Goal: Task Accomplishment & Management: Complete application form

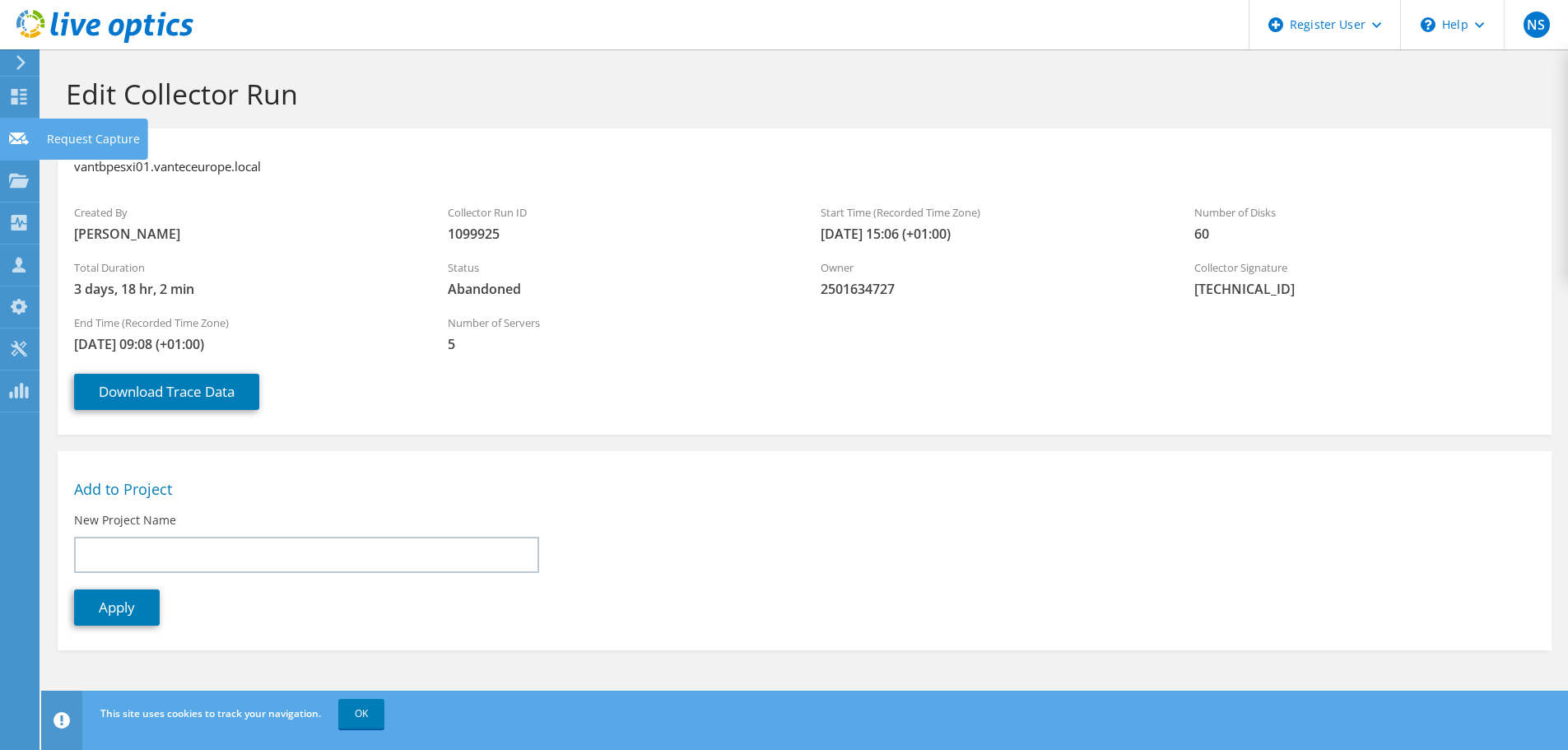
click at [12, 131] on icon at bounding box center [19, 139] width 20 height 16
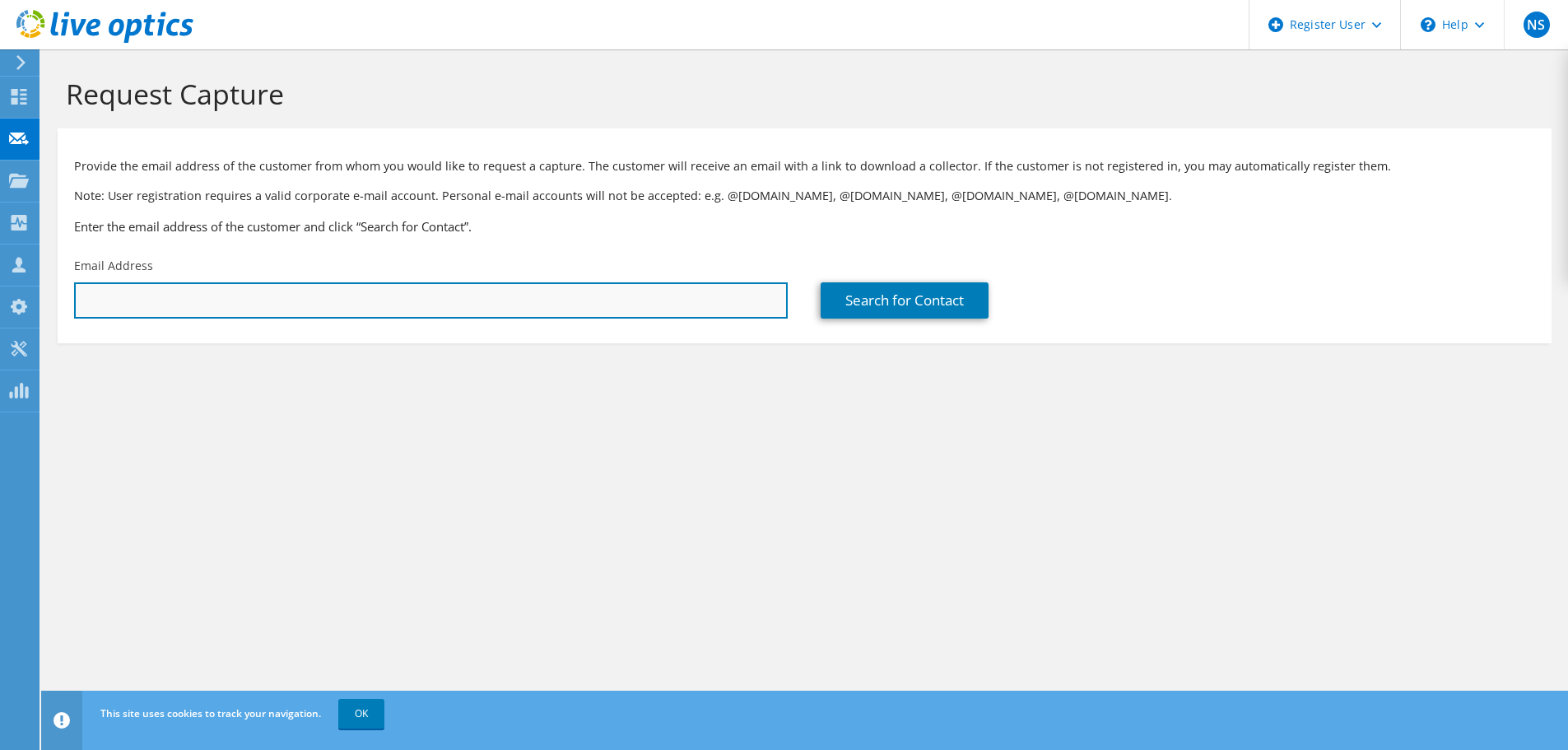
click at [561, 307] on input "text" at bounding box center [430, 300] width 713 height 36
paste input "[EMAIL_ADDRESS][PERSON_NAME][DOMAIN_NAME]"
type input "[EMAIL_ADDRESS][PERSON_NAME][DOMAIN_NAME]"
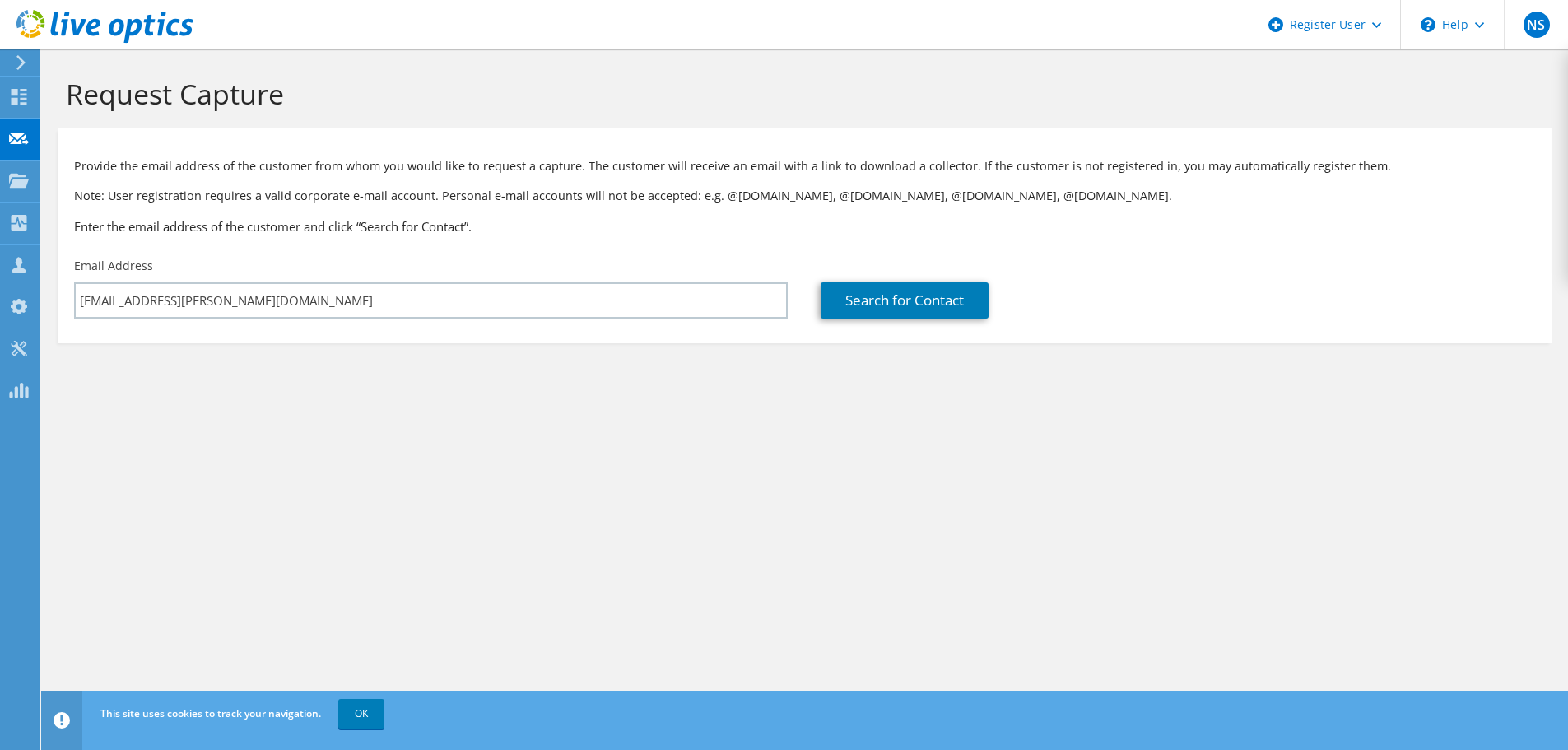
click at [592, 430] on div "Request Capture Provide the email address of the customer from whom you would l…" at bounding box center [804, 400] width 1526 height 700
click at [893, 303] on link "Search for Contact" at bounding box center [905, 300] width 168 height 36
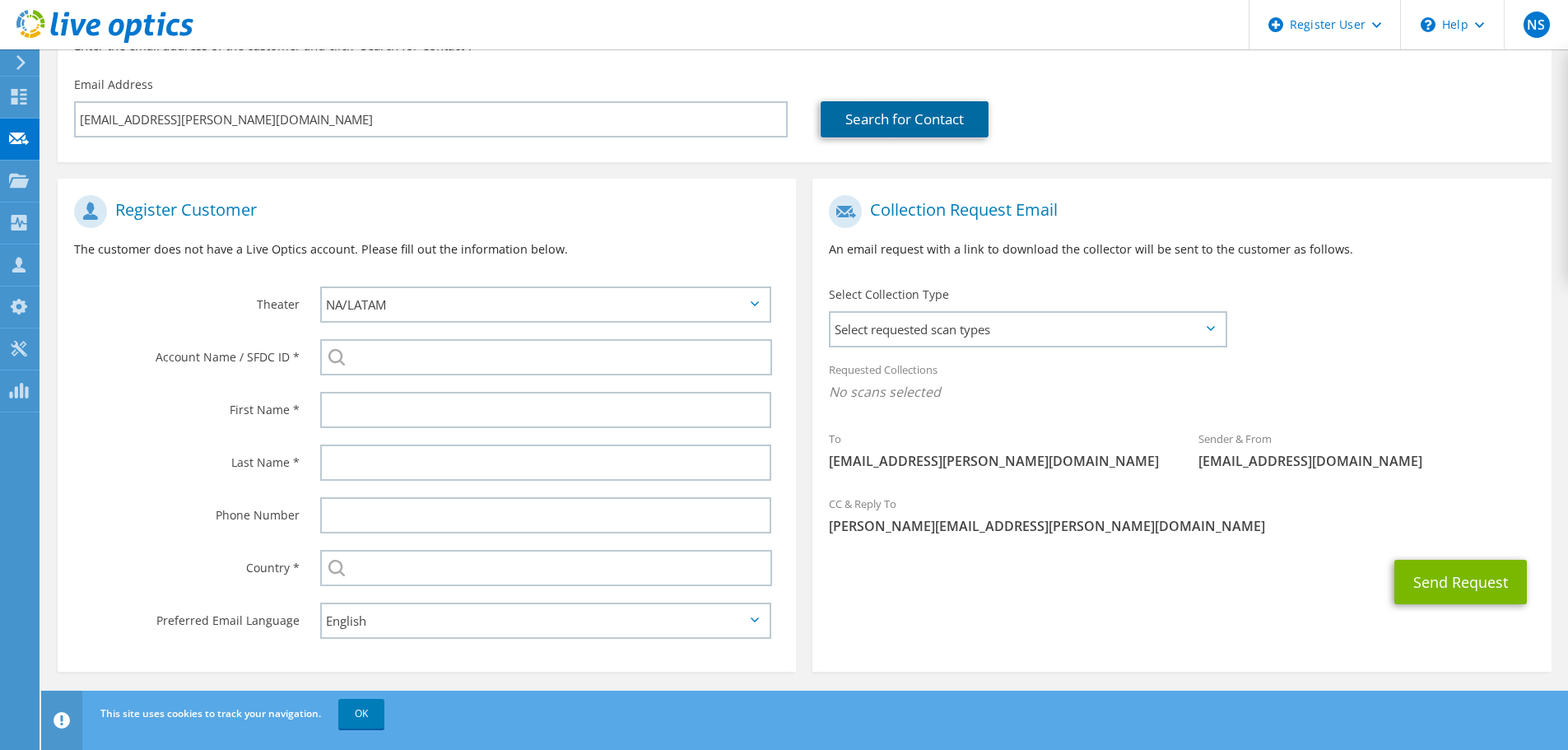
scroll to position [186, 0]
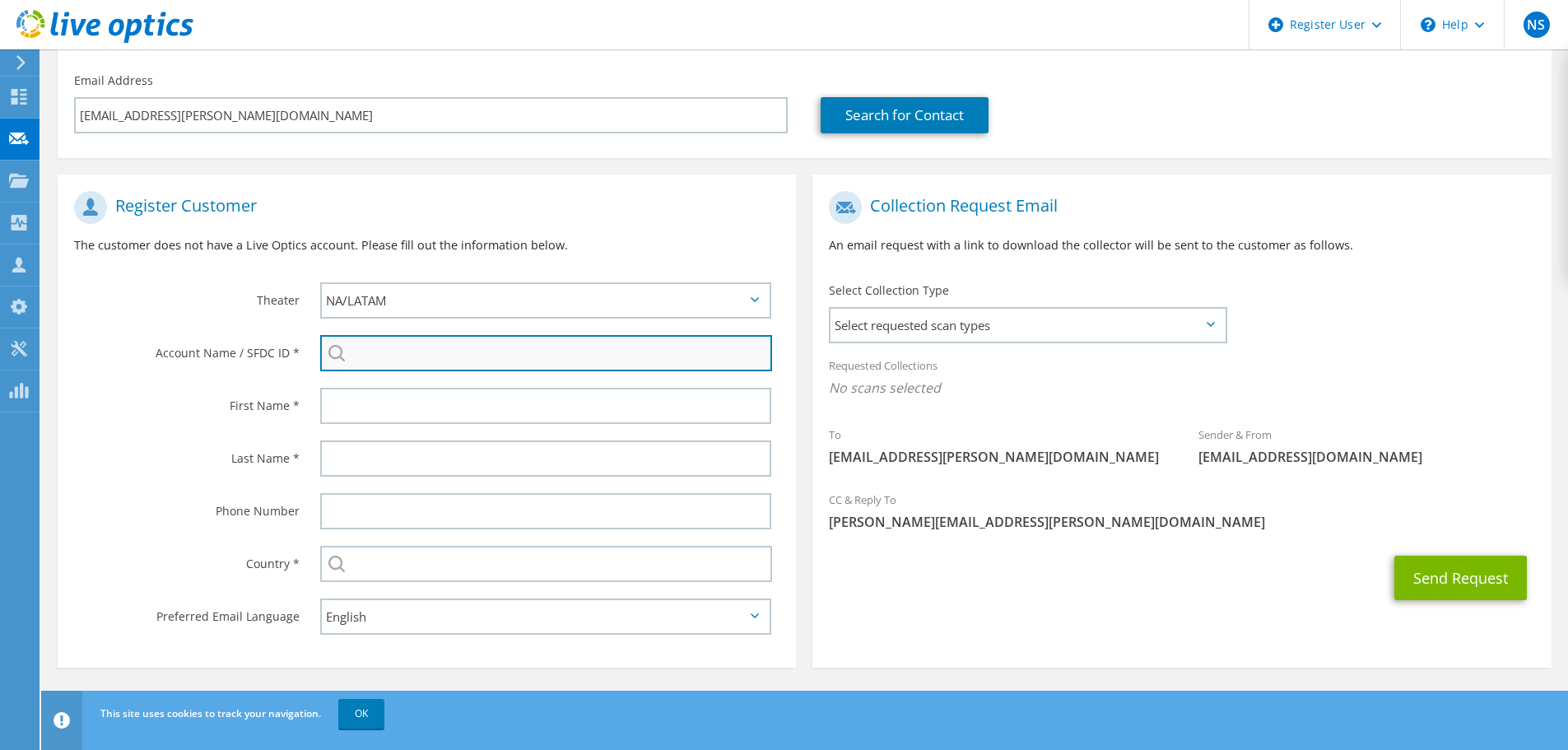
click at [430, 340] on input "search" at bounding box center [546, 353] width 452 height 36
paste input "3423639734"
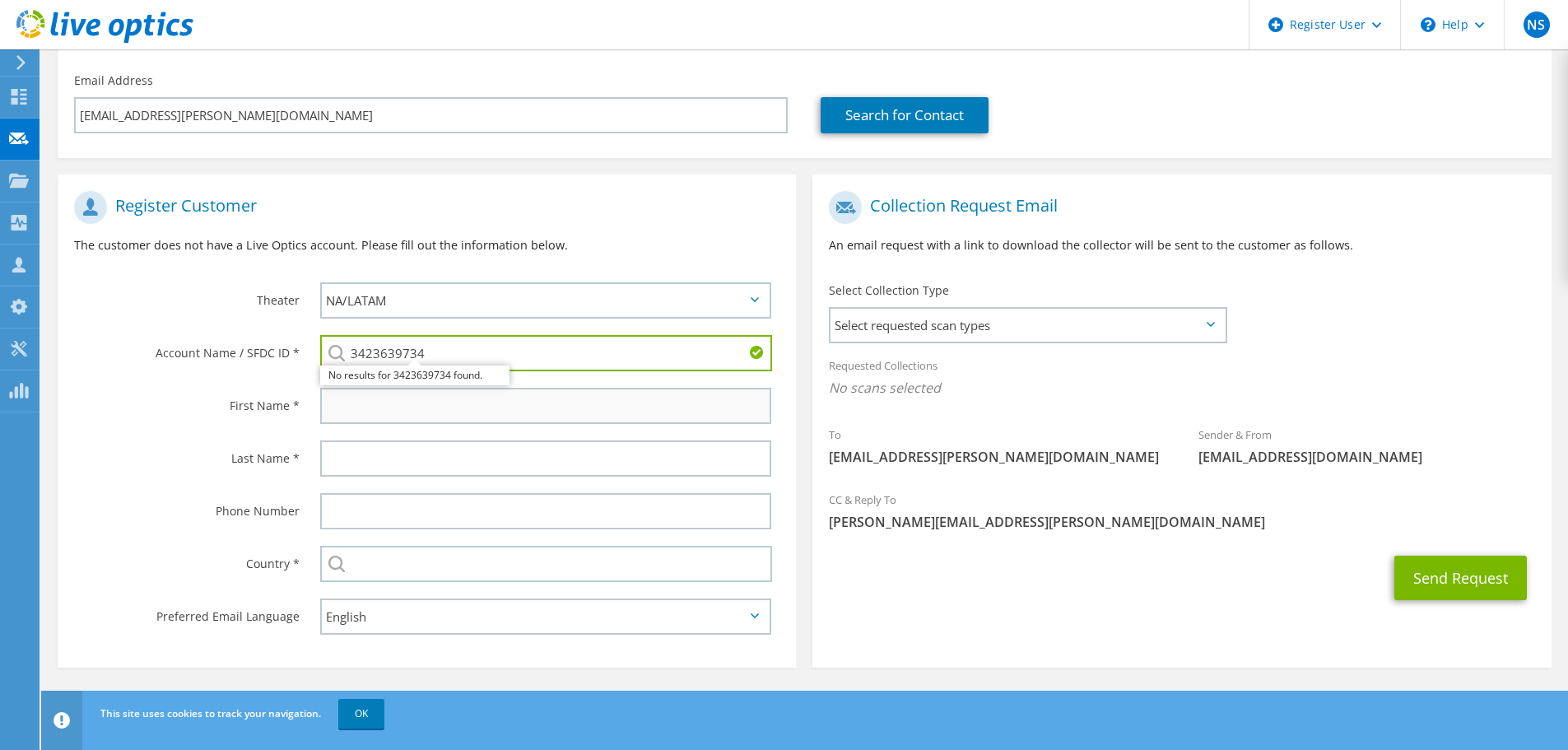
type input "3423639734"
click at [443, 417] on input "text" at bounding box center [546, 406] width 451 height 36
drag, startPoint x: 859, startPoint y: 455, endPoint x: 826, endPoint y: 454, distance: 33.0
click at [826, 454] on div "To Neill.Finlayson@angussoftfruits.com" at bounding box center [996, 445] width 369 height 57
copy span "[PERSON_NAME]"
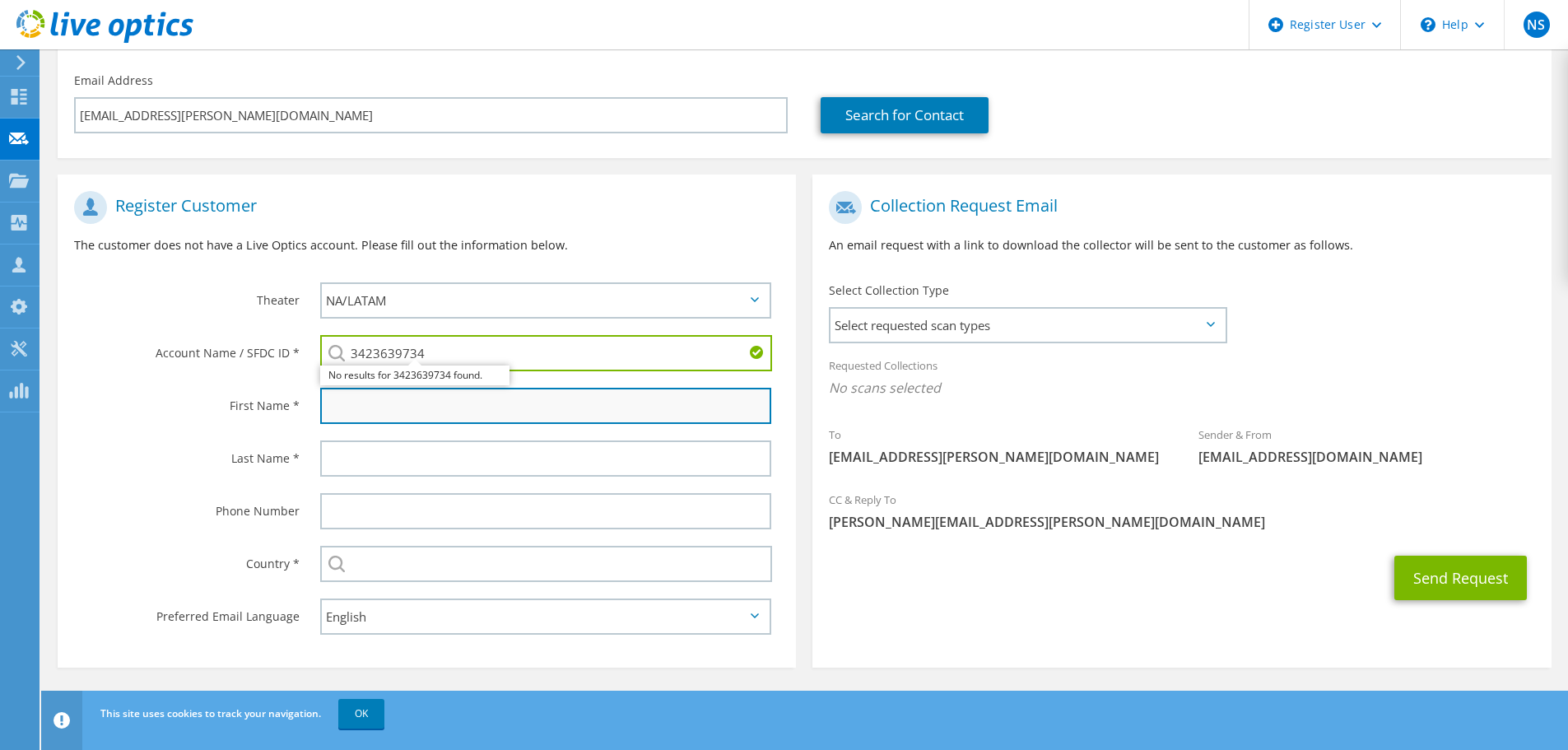
click at [404, 412] on input "text" at bounding box center [546, 406] width 451 height 36
paste input "[PERSON_NAME]"
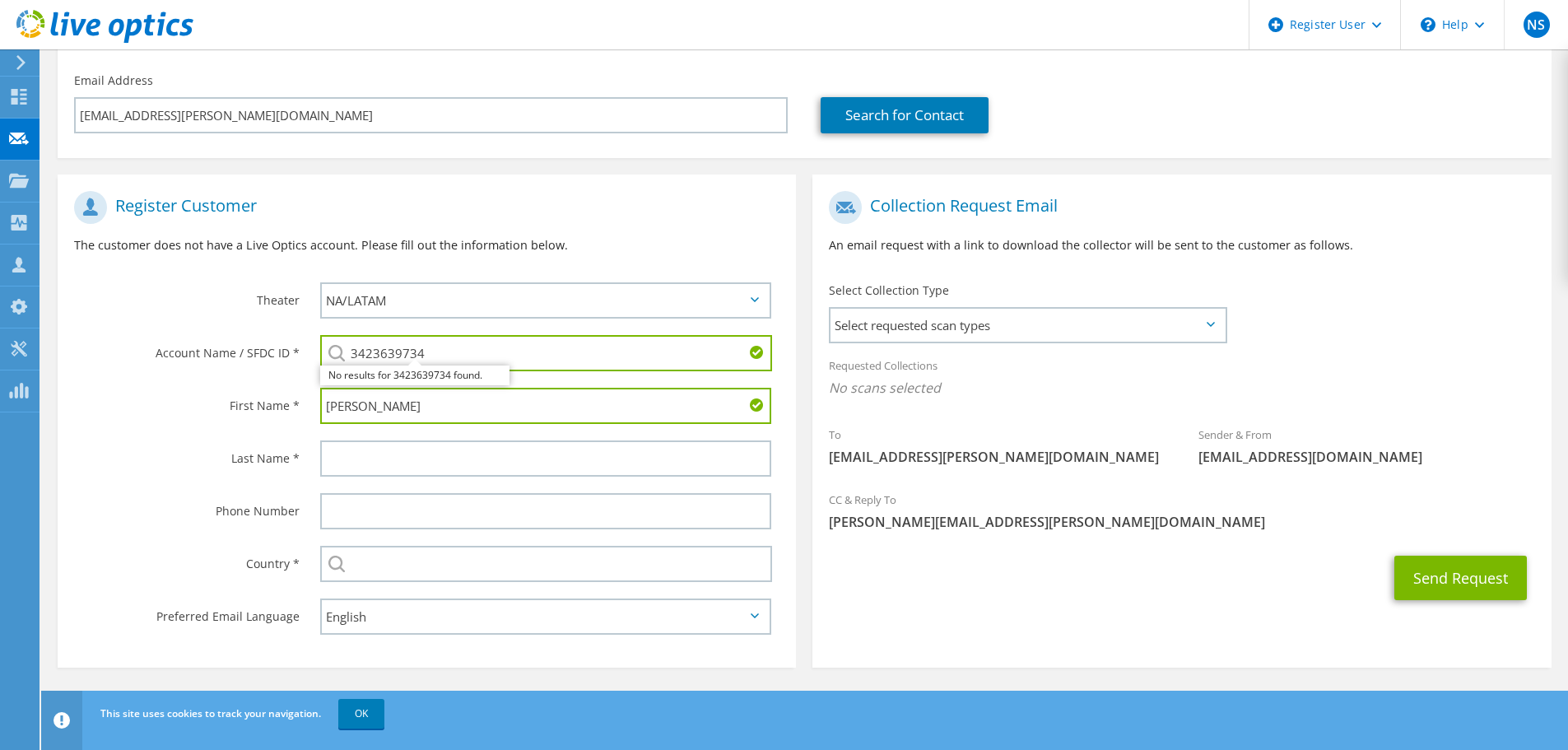
type input "[PERSON_NAME]"
drag, startPoint x: 863, startPoint y: 458, endPoint x: 920, endPoint y: 461, distance: 57.1
click at [920, 461] on span "[EMAIL_ADDRESS][PERSON_NAME][DOMAIN_NAME]" at bounding box center [996, 457] width 336 height 18
copy span "[PERSON_NAME]"
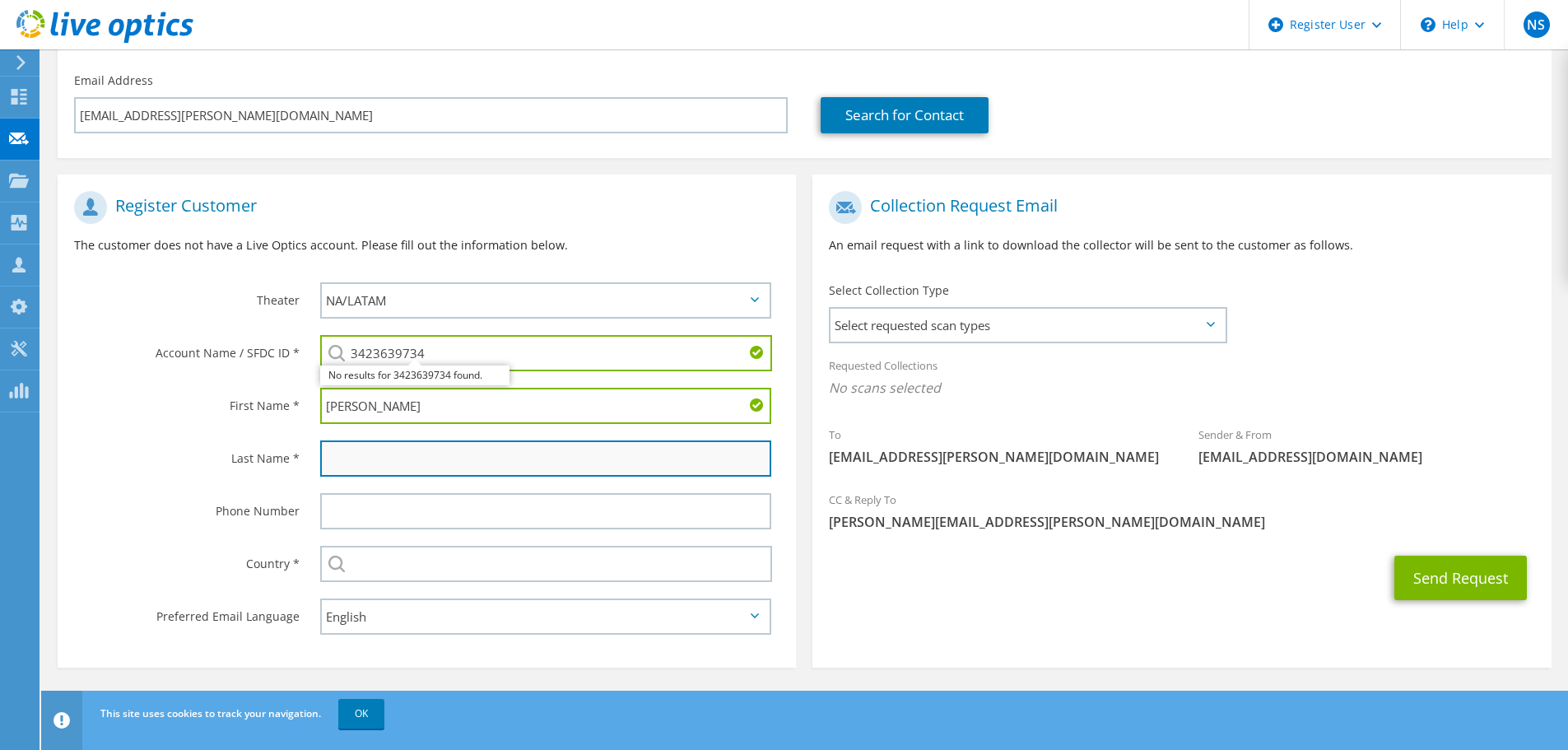
click at [508, 462] on input "text" at bounding box center [546, 458] width 451 height 36
paste input "[PERSON_NAME]"
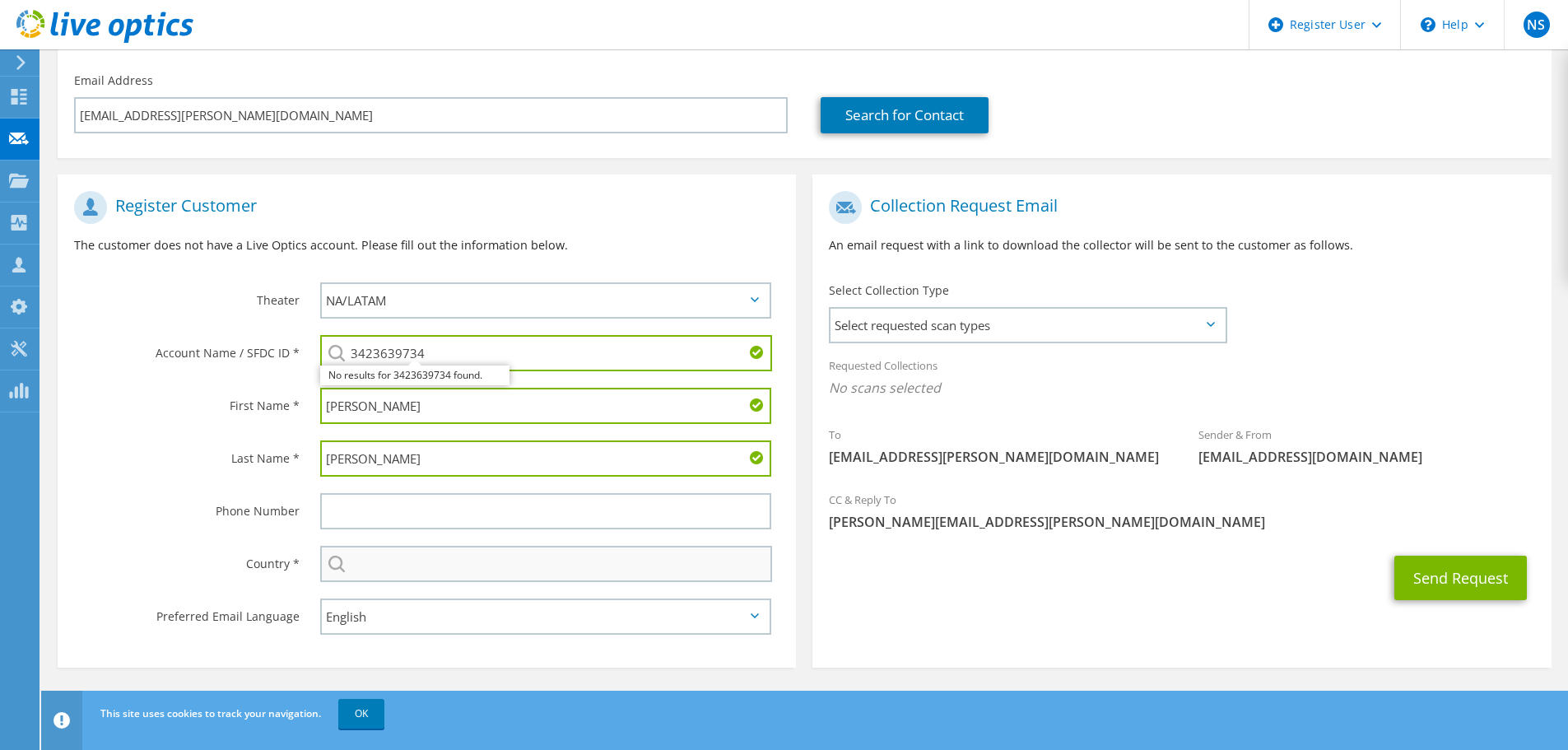
type input "[PERSON_NAME]"
click at [447, 564] on input "text" at bounding box center [546, 563] width 452 height 36
type input "[GEOGRAPHIC_DATA]"
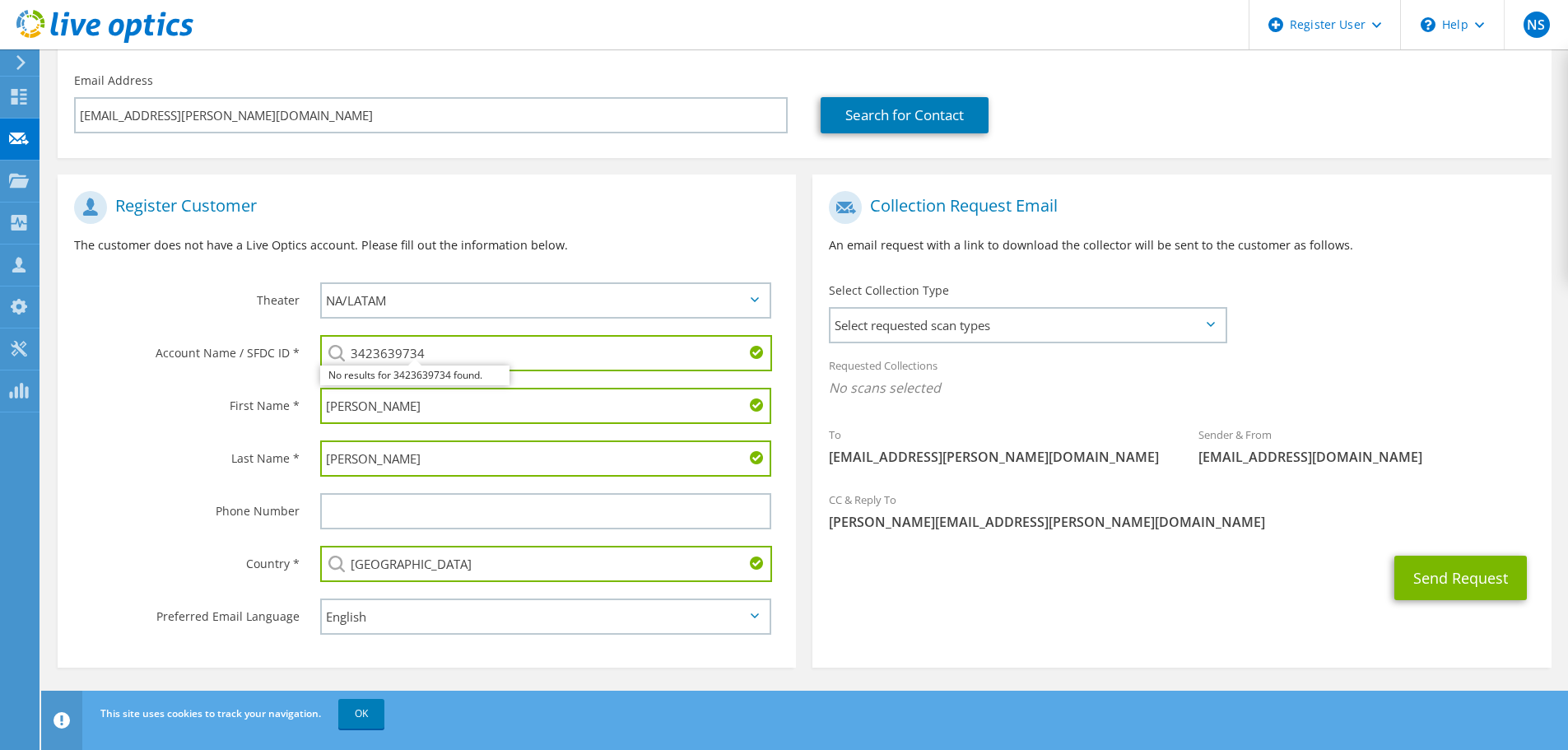
click at [915, 599] on div "Send Request" at bounding box center [1181, 577] width 738 height 61
click at [940, 327] on span "Select requested scan types" at bounding box center [1026, 324] width 394 height 33
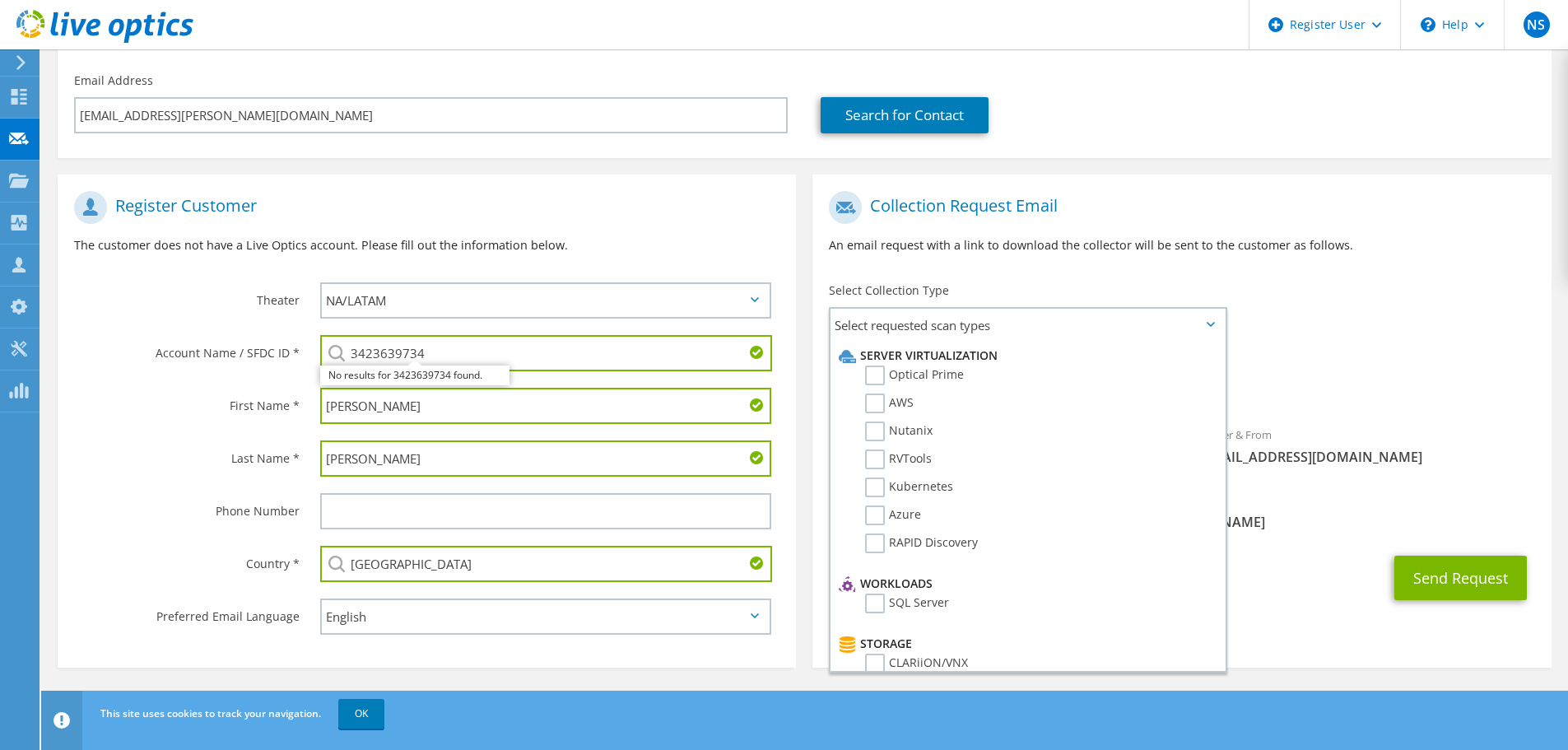
click at [1277, 594] on div "Send Request" at bounding box center [1181, 577] width 738 height 61
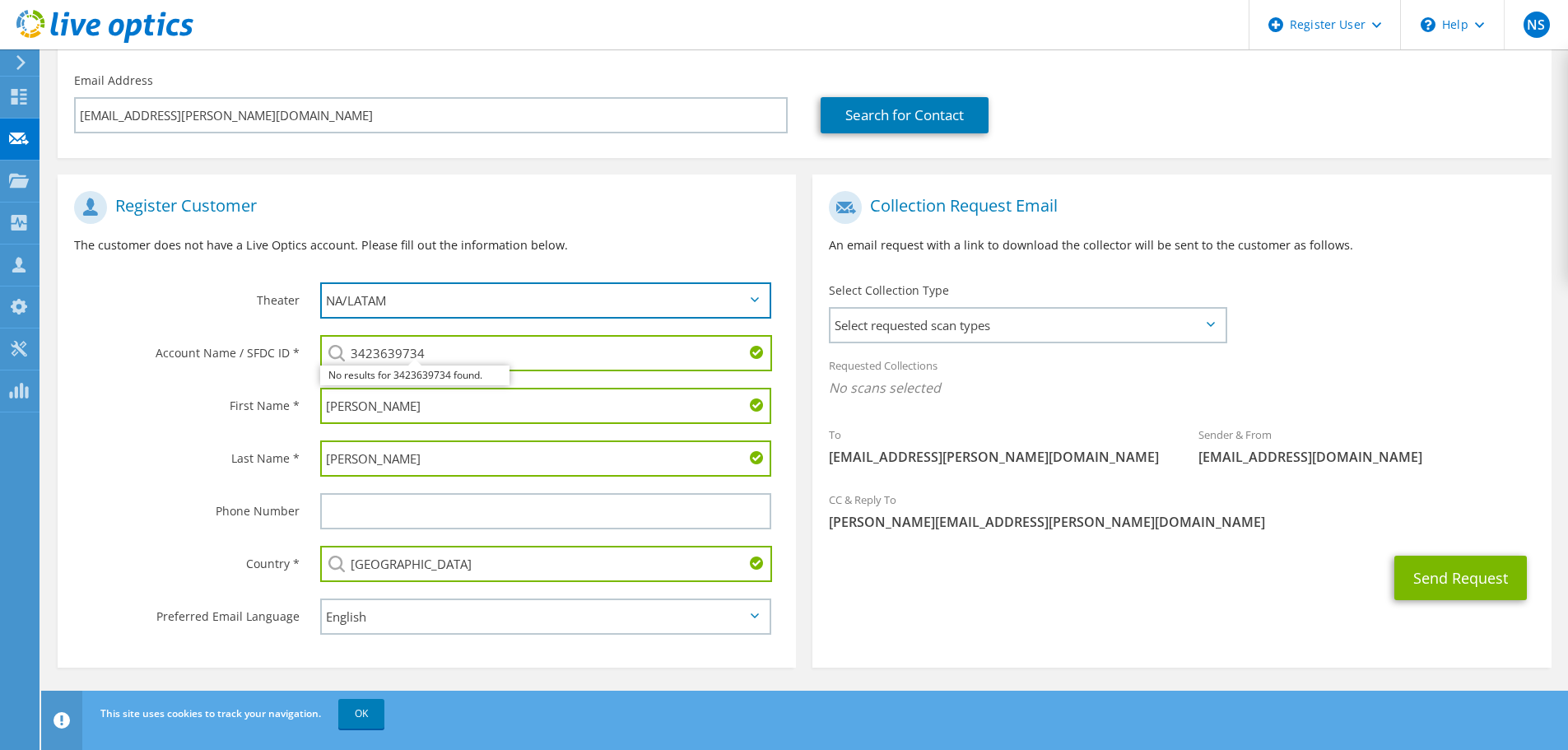
click at [483, 290] on select "APJ EMEA NA/LATAM" at bounding box center [546, 300] width 451 height 36
select select "2"
click at [320, 282] on select "APJ EMEA NA/LATAM" at bounding box center [546, 300] width 451 height 36
click at [1052, 608] on div "Send Request" at bounding box center [1181, 577] width 738 height 61
click at [1178, 592] on div "Send Request" at bounding box center [1181, 577] width 738 height 61
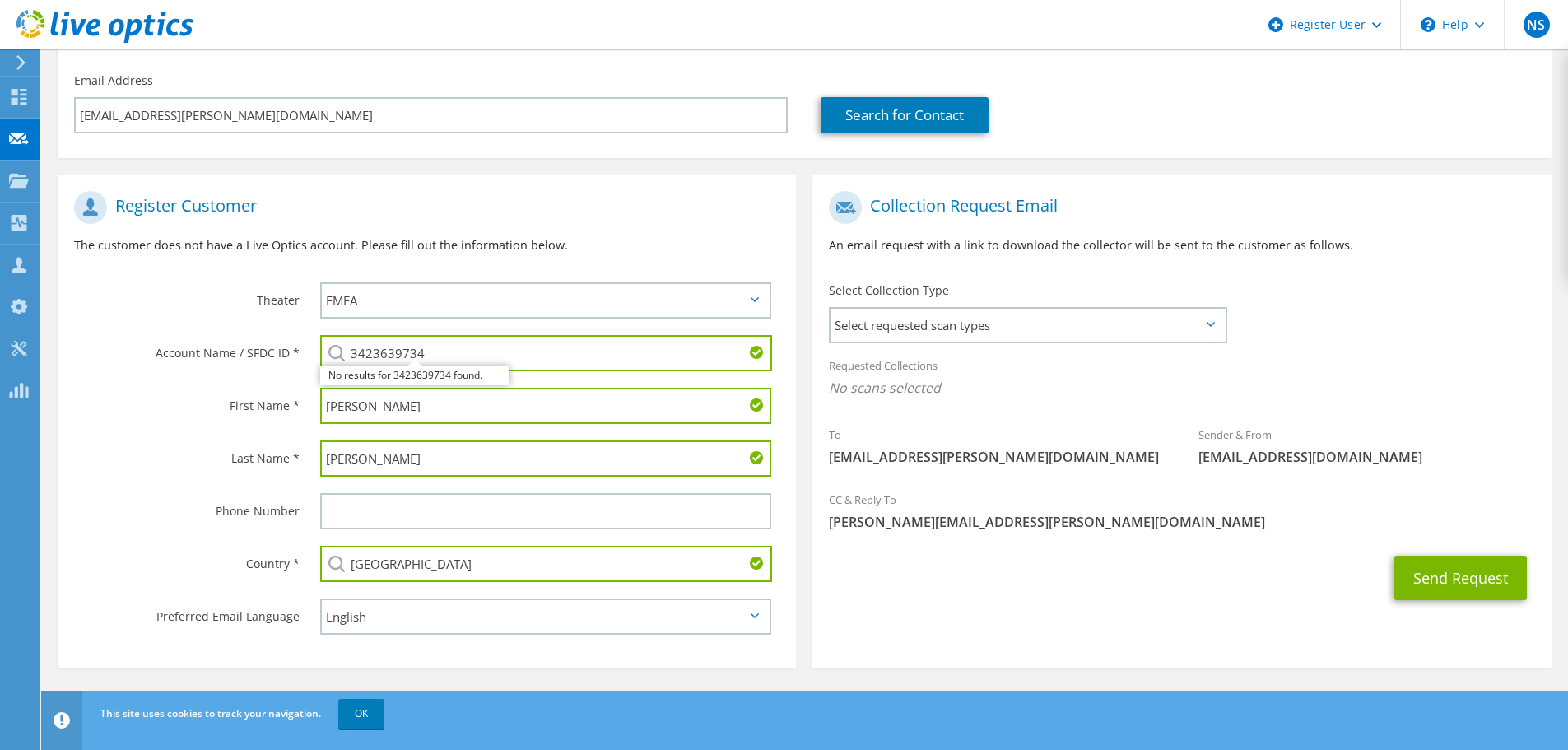
click at [1010, 306] on div "Select Collection Type Select requested scan types Server Virtualization Optica…" at bounding box center [1027, 311] width 397 height 58
click at [996, 331] on span "Select requested scan types" at bounding box center [1026, 324] width 394 height 33
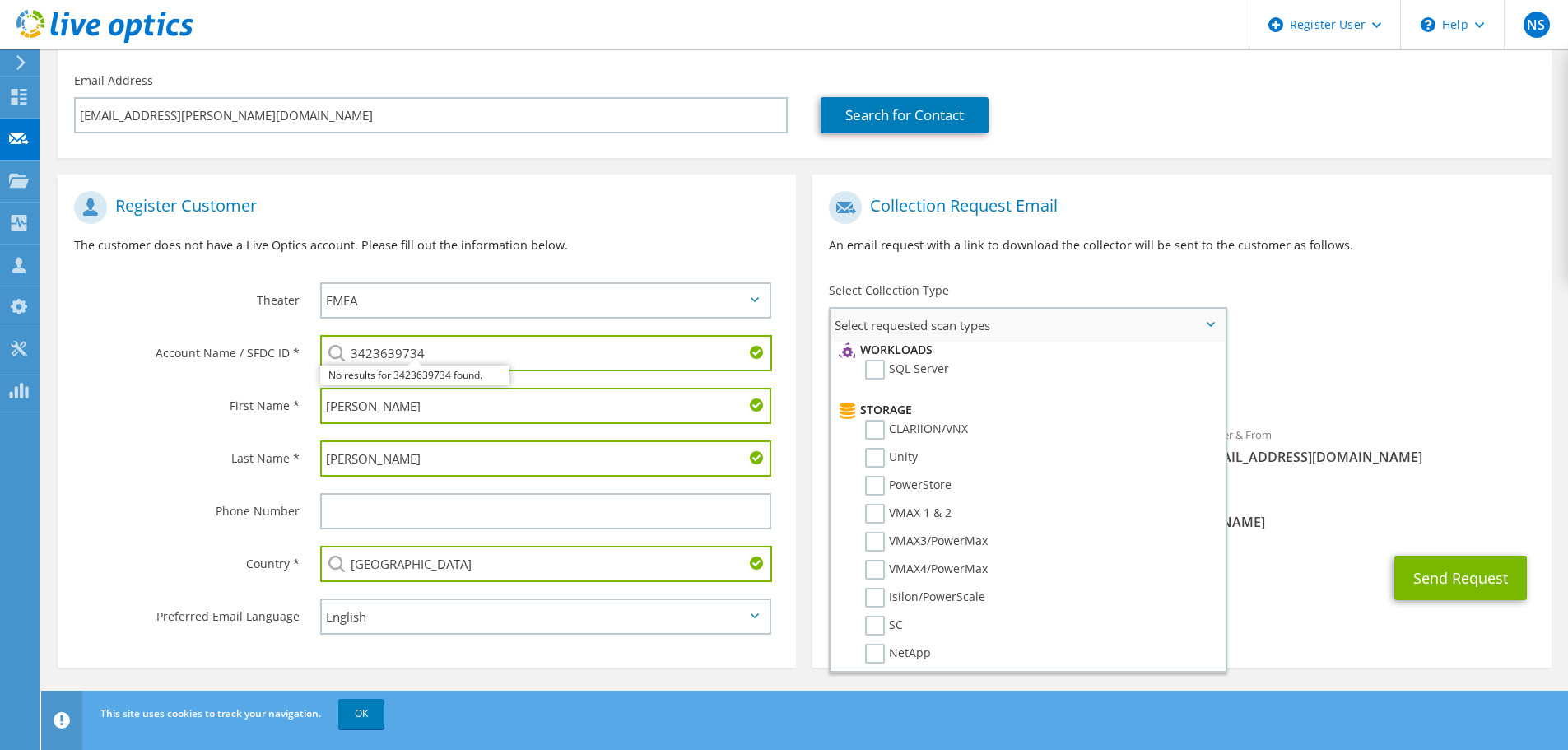
scroll to position [0, 0]
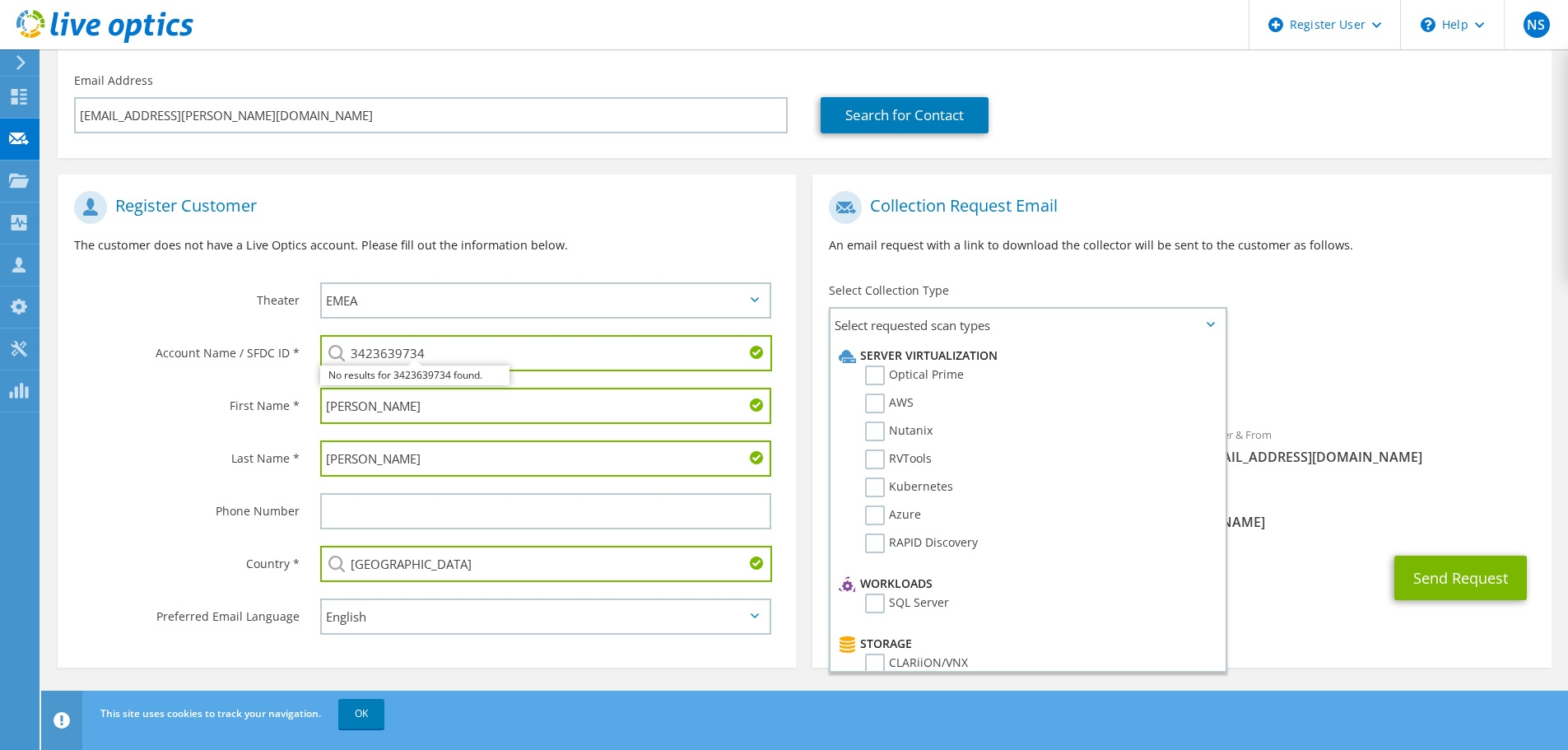
click at [1324, 525] on span "[PERSON_NAME][EMAIL_ADDRESS][PERSON_NAME][DOMAIN_NAME]" at bounding box center [1181, 522] width 705 height 18
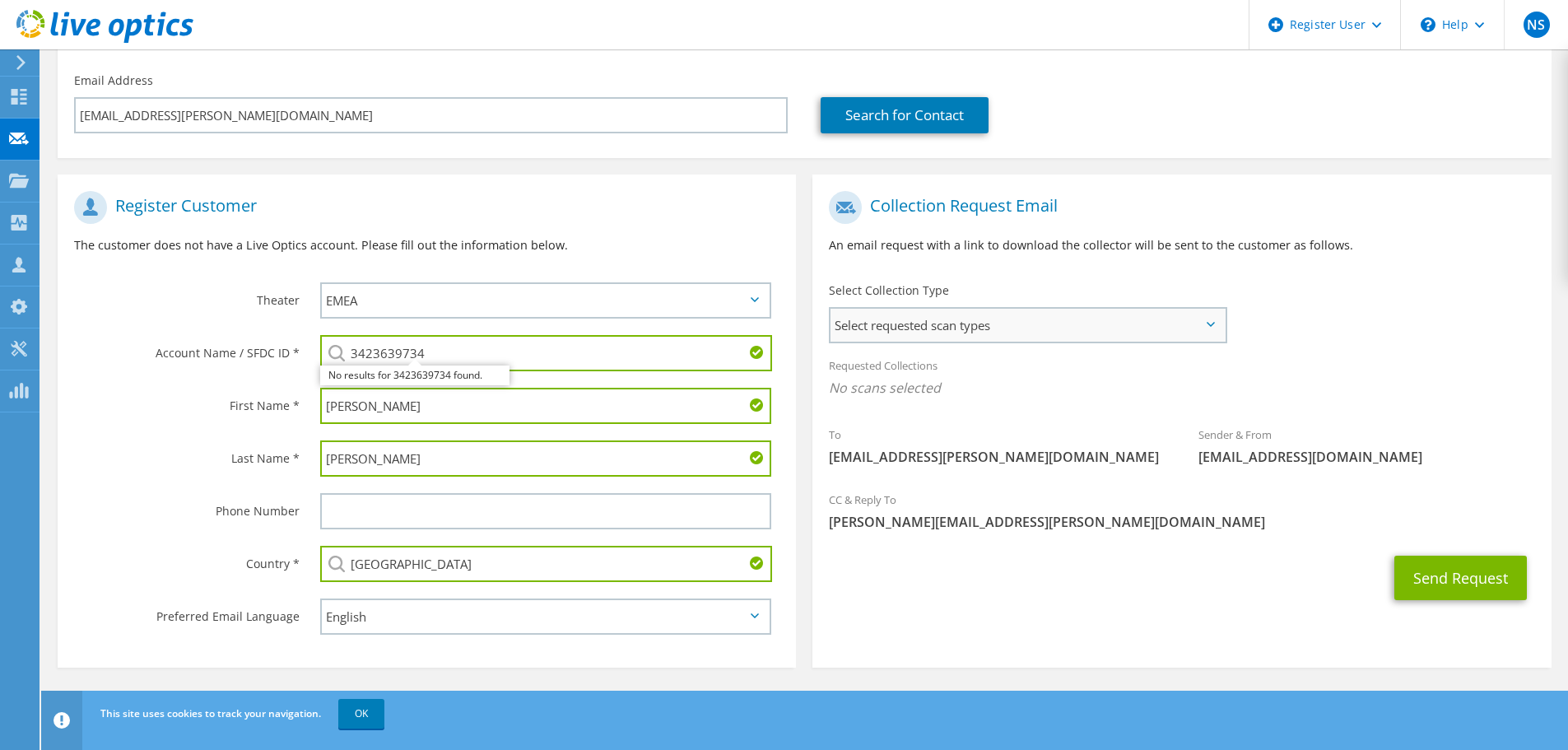
click at [1008, 330] on span "Select requested scan types" at bounding box center [1026, 324] width 394 height 33
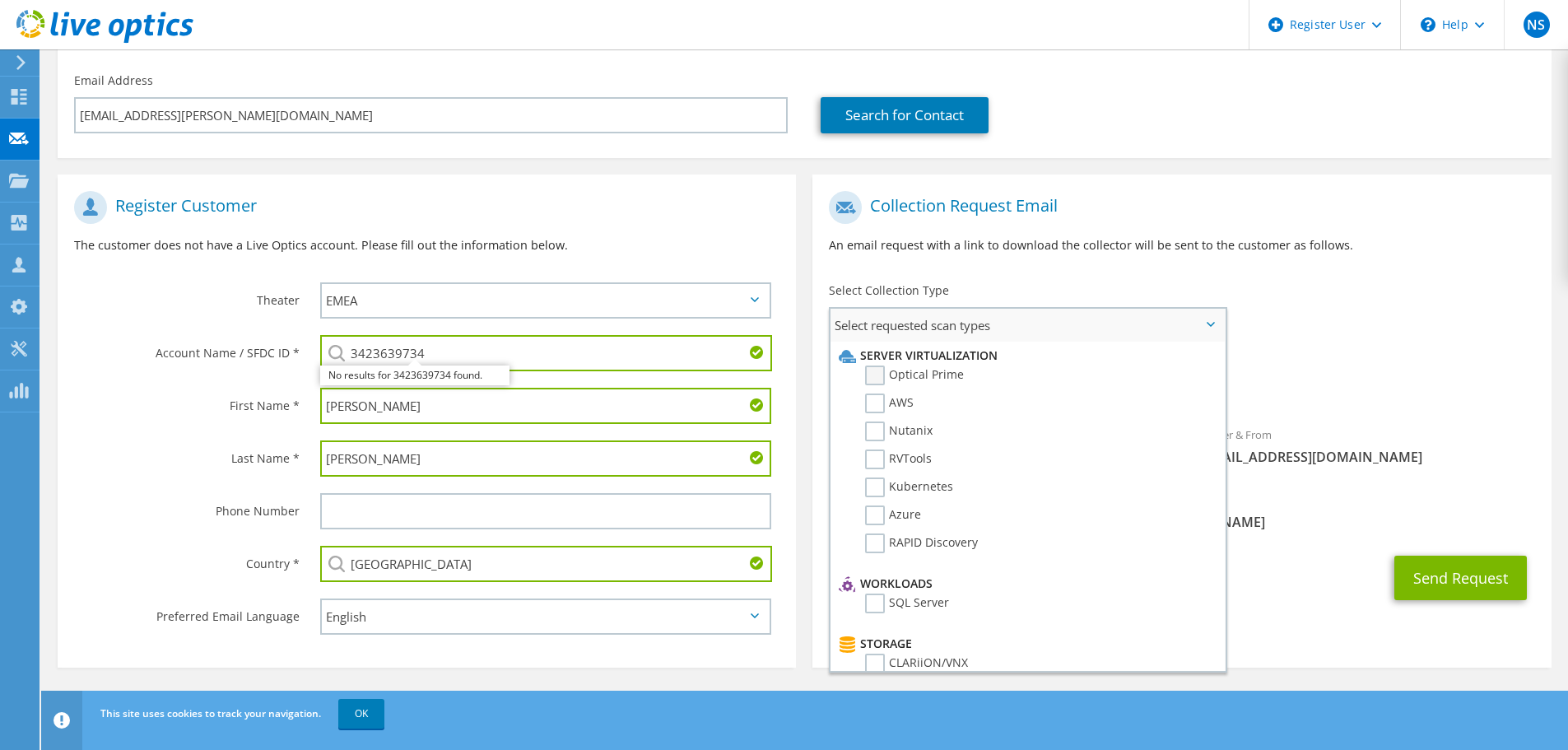
click at [881, 379] on label "Optical Prime" at bounding box center [914, 375] width 99 height 20
click at [0, 0] on input "Optical Prime" at bounding box center [0, 0] width 0 height 0
click at [869, 412] on label "AWS" at bounding box center [889, 403] width 49 height 20
click at [0, 0] on input "AWS" at bounding box center [0, 0] width 0 height 0
click at [874, 432] on label "Nutanix" at bounding box center [899, 431] width 68 height 20
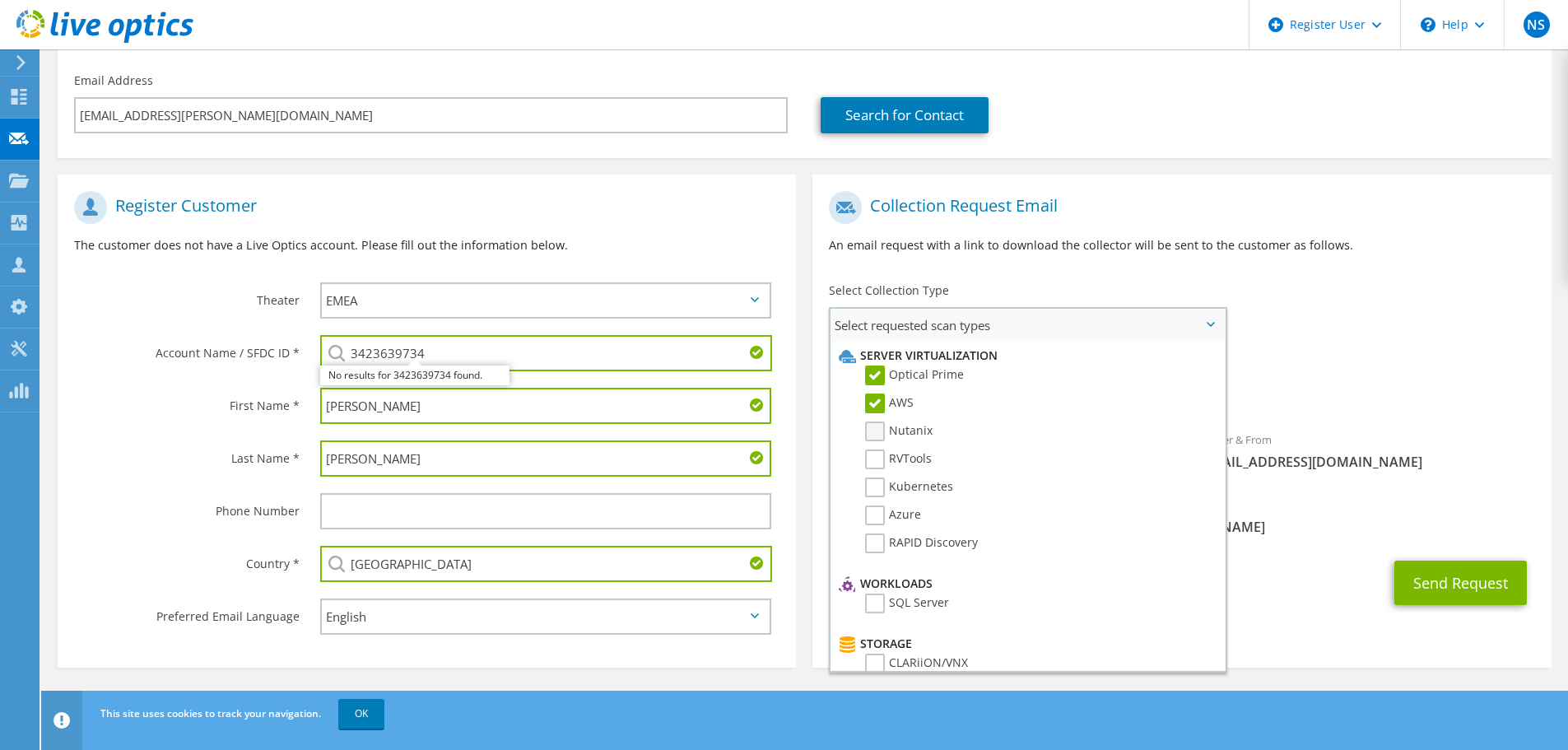
click at [0, 0] on input "Nutanix" at bounding box center [0, 0] width 0 height 0
click at [874, 458] on label "RVTools" at bounding box center [898, 459] width 67 height 20
click at [0, 0] on input "RVTools" at bounding box center [0, 0] width 0 height 0
click at [876, 480] on label "Kubernetes" at bounding box center [909, 488] width 88 height 20
click at [0, 0] on input "Kubernetes" at bounding box center [0, 0] width 0 height 0
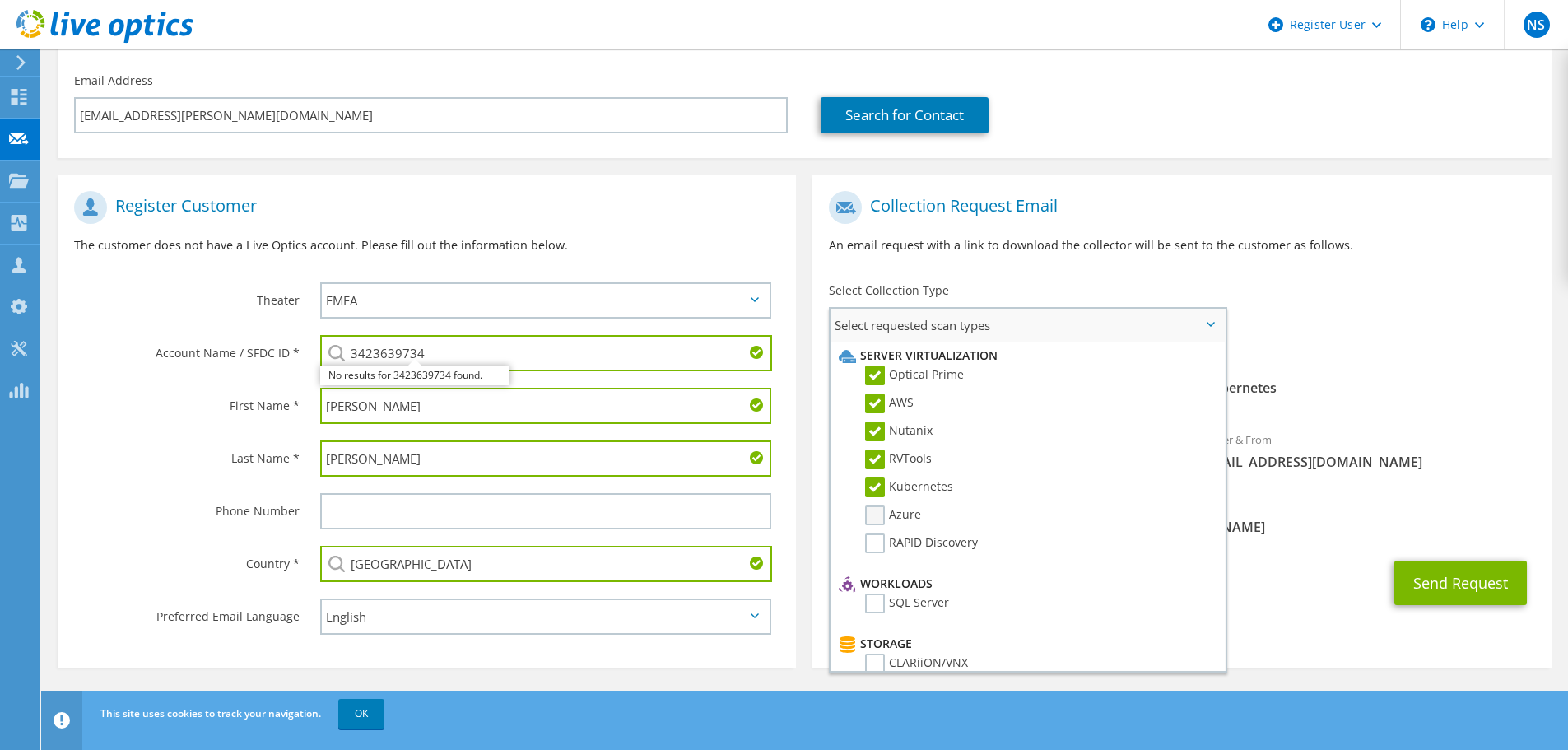
click at [884, 517] on label "Azure" at bounding box center [893, 516] width 56 height 20
click at [0, 0] on input "Azure" at bounding box center [0, 0] width 0 height 0
click at [875, 544] on label "RAPID Discovery" at bounding box center [921, 544] width 113 height 20
click at [0, 0] on input "RAPID Discovery" at bounding box center [0, 0] width 0 height 0
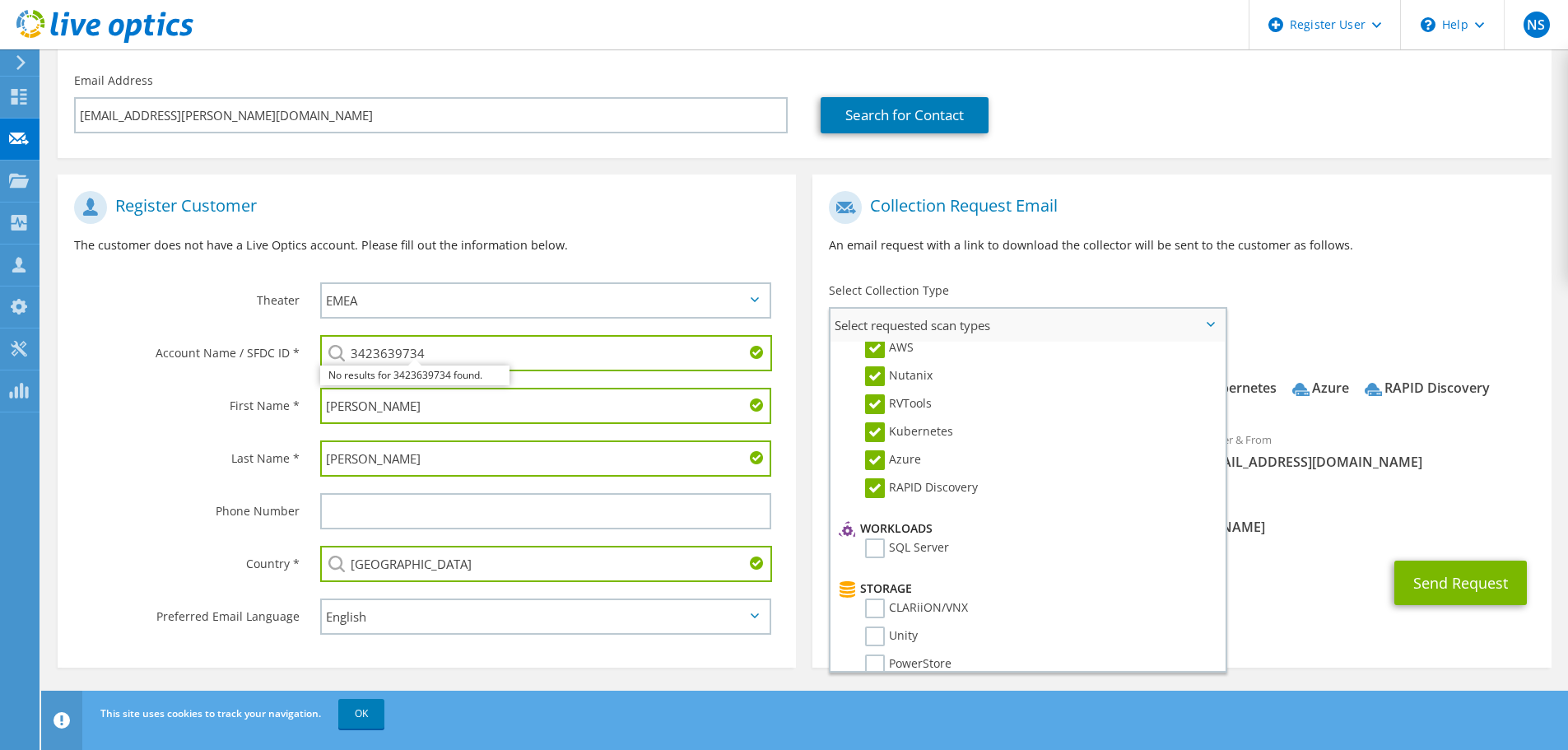
scroll to position [83, 0]
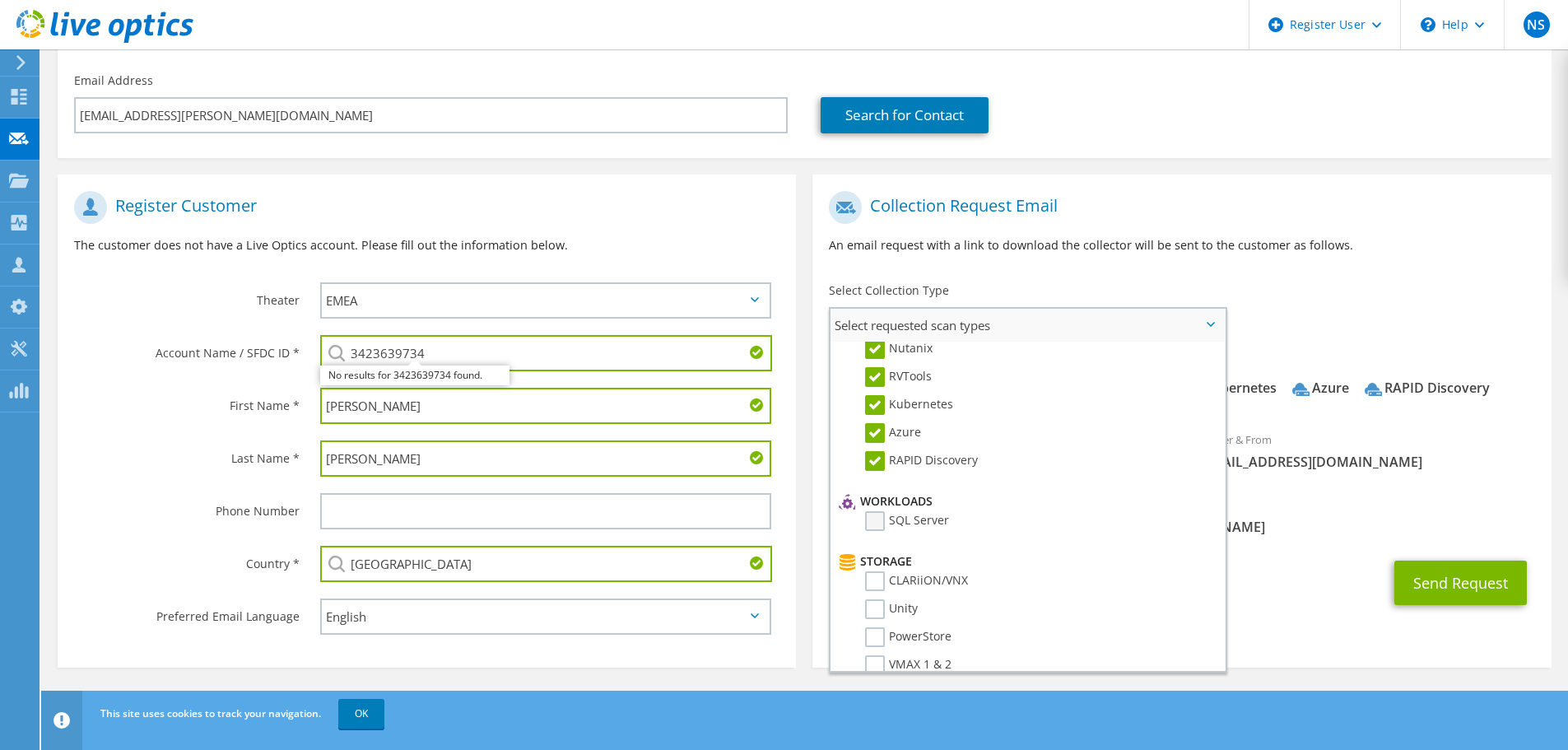
click at [875, 525] on label "SQL Server" at bounding box center [907, 521] width 84 height 20
click at [0, 0] on input "SQL Server" at bounding box center [0, 0] width 0 height 0
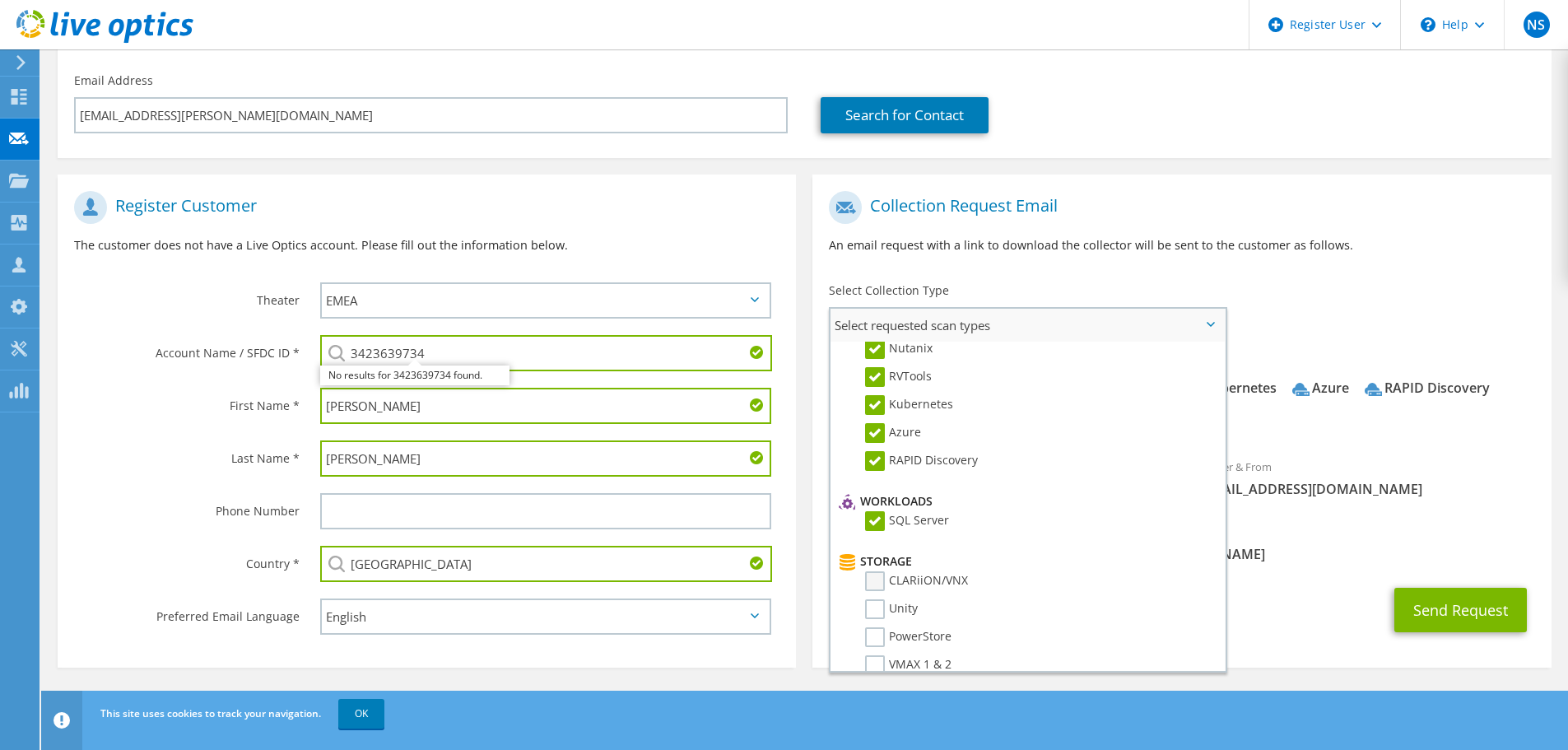
click at [879, 578] on label "CLARiiON/VNX" at bounding box center [916, 581] width 103 height 20
click at [0, 0] on input "CLARiiON/VNX" at bounding box center [0, 0] width 0 height 0
click at [868, 605] on label "Unity" at bounding box center [891, 609] width 53 height 20
click at [0, 0] on input "Unity" at bounding box center [0, 0] width 0 height 0
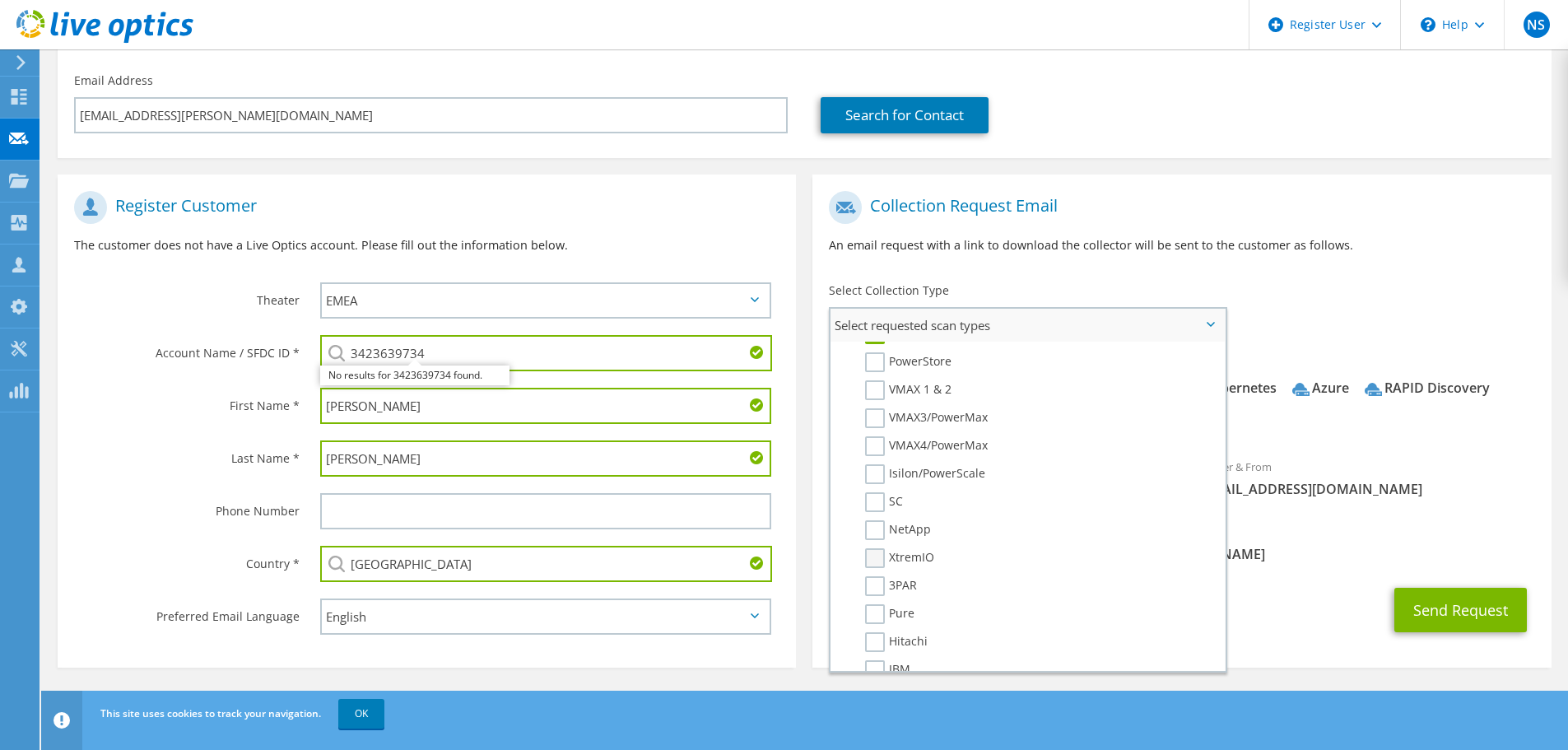
scroll to position [329, 0]
click at [877, 383] on label "PowerStore" at bounding box center [908, 390] width 87 height 20
click at [0, 0] on input "PowerStore" at bounding box center [0, 0] width 0 height 0
click at [875, 410] on label "VMAX 1 & 2" at bounding box center [908, 418] width 87 height 20
click at [0, 0] on input "VMAX 1 & 2" at bounding box center [0, 0] width 0 height 0
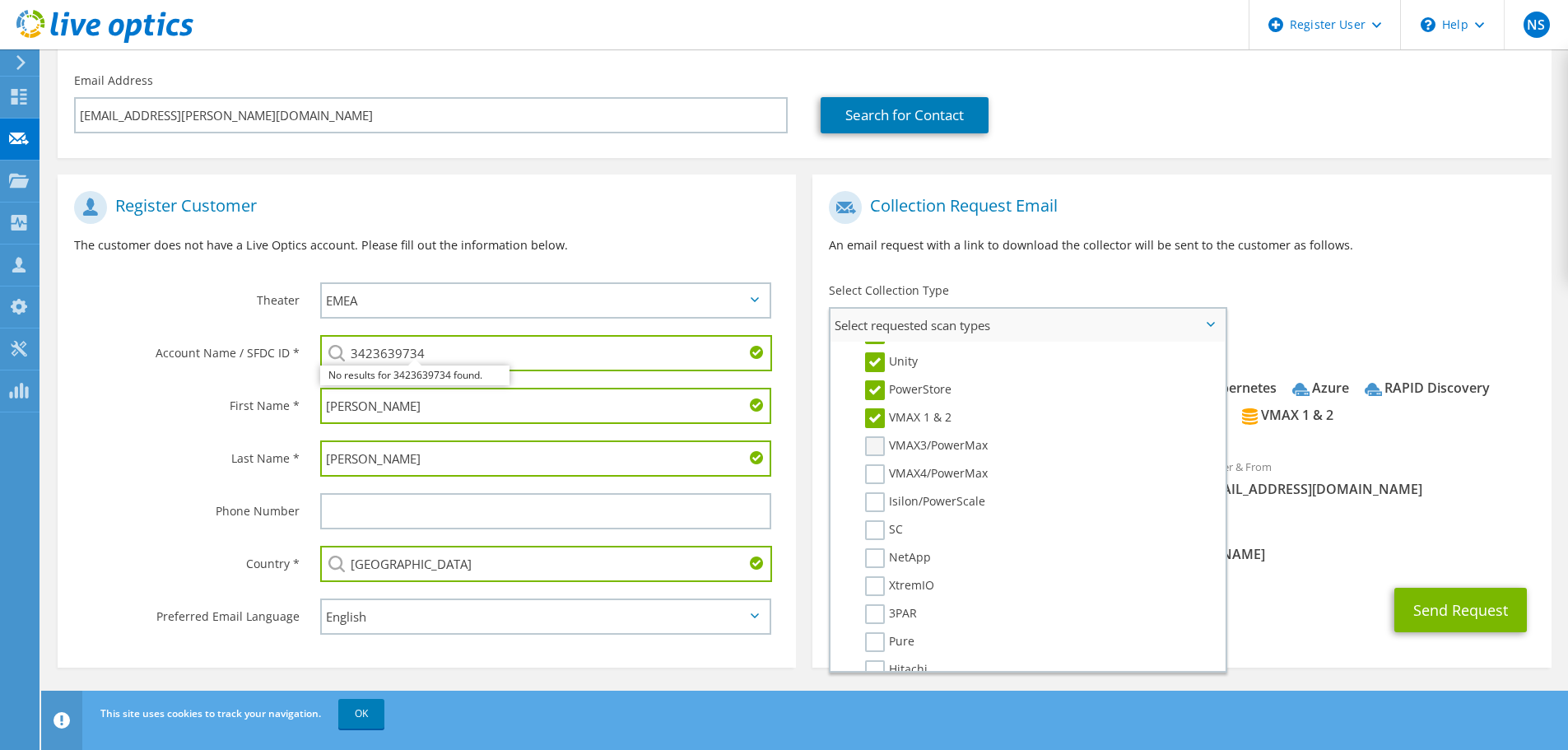
click at [876, 444] on label "VMAX3/PowerMax" at bounding box center [926, 446] width 123 height 20
click at [0, 0] on input "VMAX3/PowerMax" at bounding box center [0, 0] width 0 height 0
click at [879, 476] on label "VMAX4/PowerMax" at bounding box center [926, 474] width 123 height 20
click at [0, 0] on input "VMAX4/PowerMax" at bounding box center [0, 0] width 0 height 0
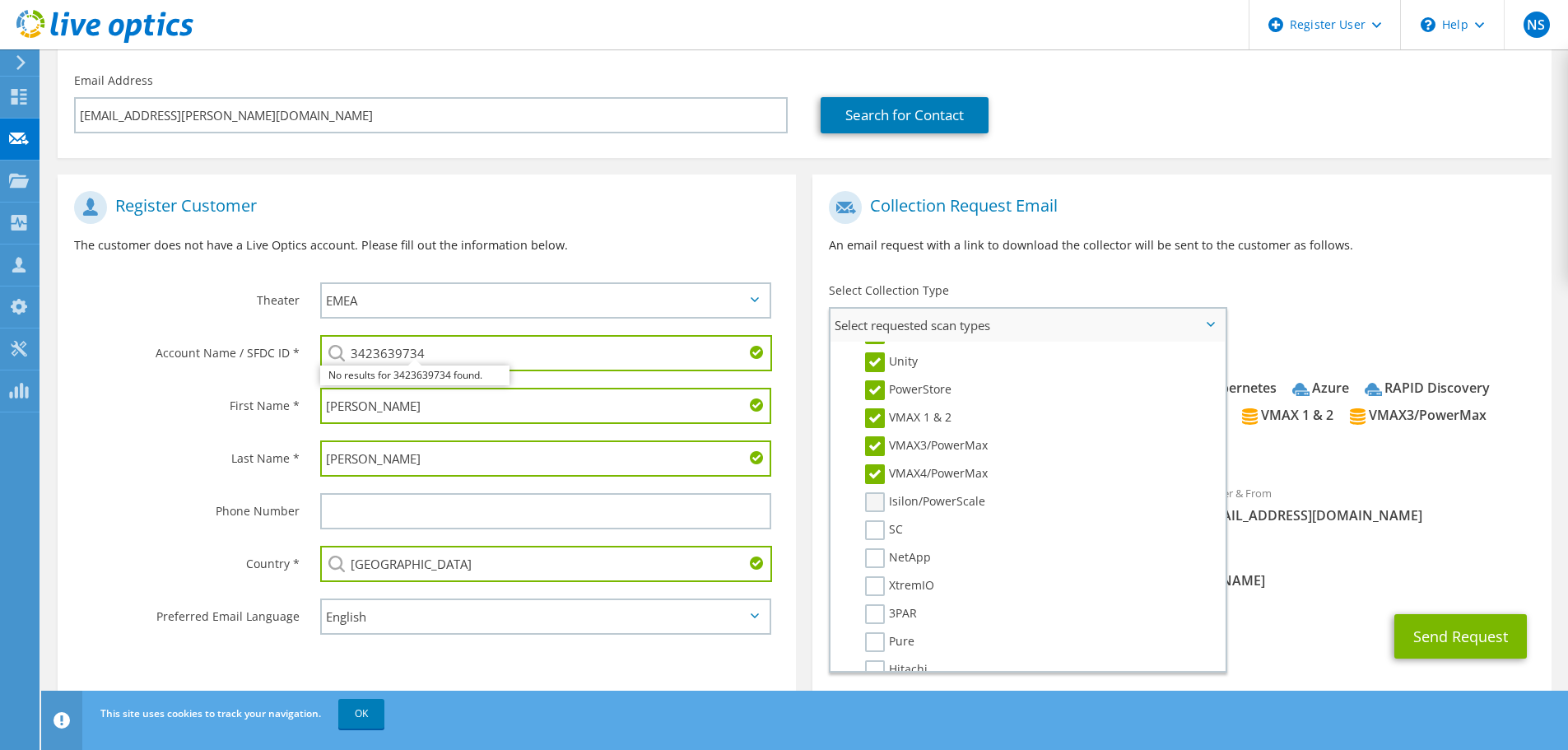
click at [875, 500] on label "Isilon/PowerScale" at bounding box center [925, 502] width 120 height 20
click at [0, 0] on input "Isilon/PowerScale" at bounding box center [0, 0] width 0 height 0
click at [872, 534] on label "SC" at bounding box center [884, 530] width 38 height 20
click at [0, 0] on input "SC" at bounding box center [0, 0] width 0 height 0
click at [873, 558] on label "NetApp" at bounding box center [898, 558] width 66 height 20
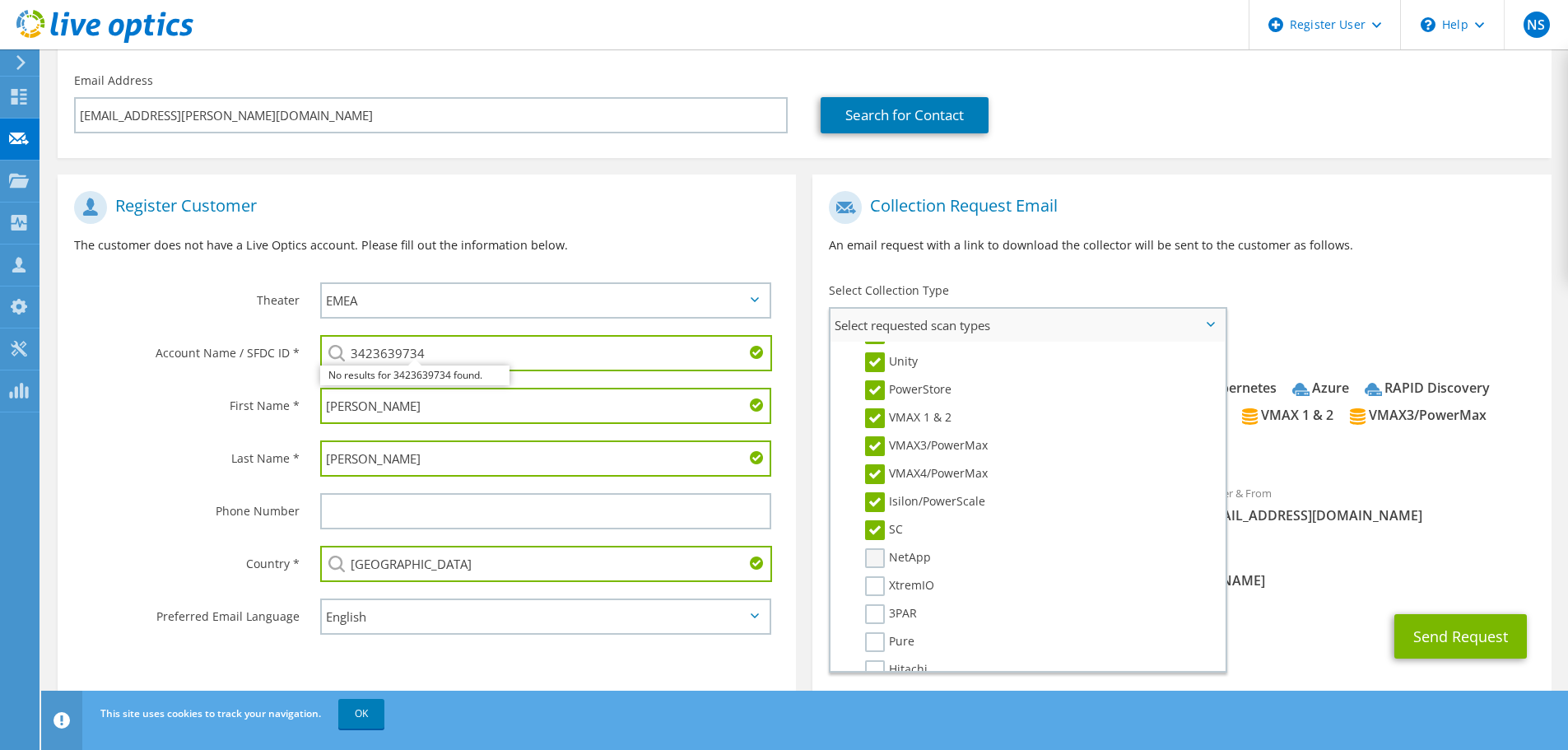
click at [0, 0] on input "NetApp" at bounding box center [0, 0] width 0 height 0
click at [871, 586] on label "XtremIO" at bounding box center [899, 586] width 69 height 20
click at [0, 0] on input "XtremIO" at bounding box center [0, 0] width 0 height 0
click at [871, 616] on label "3PAR" at bounding box center [891, 614] width 52 height 20
click at [0, 0] on input "3PAR" at bounding box center [0, 0] width 0 height 0
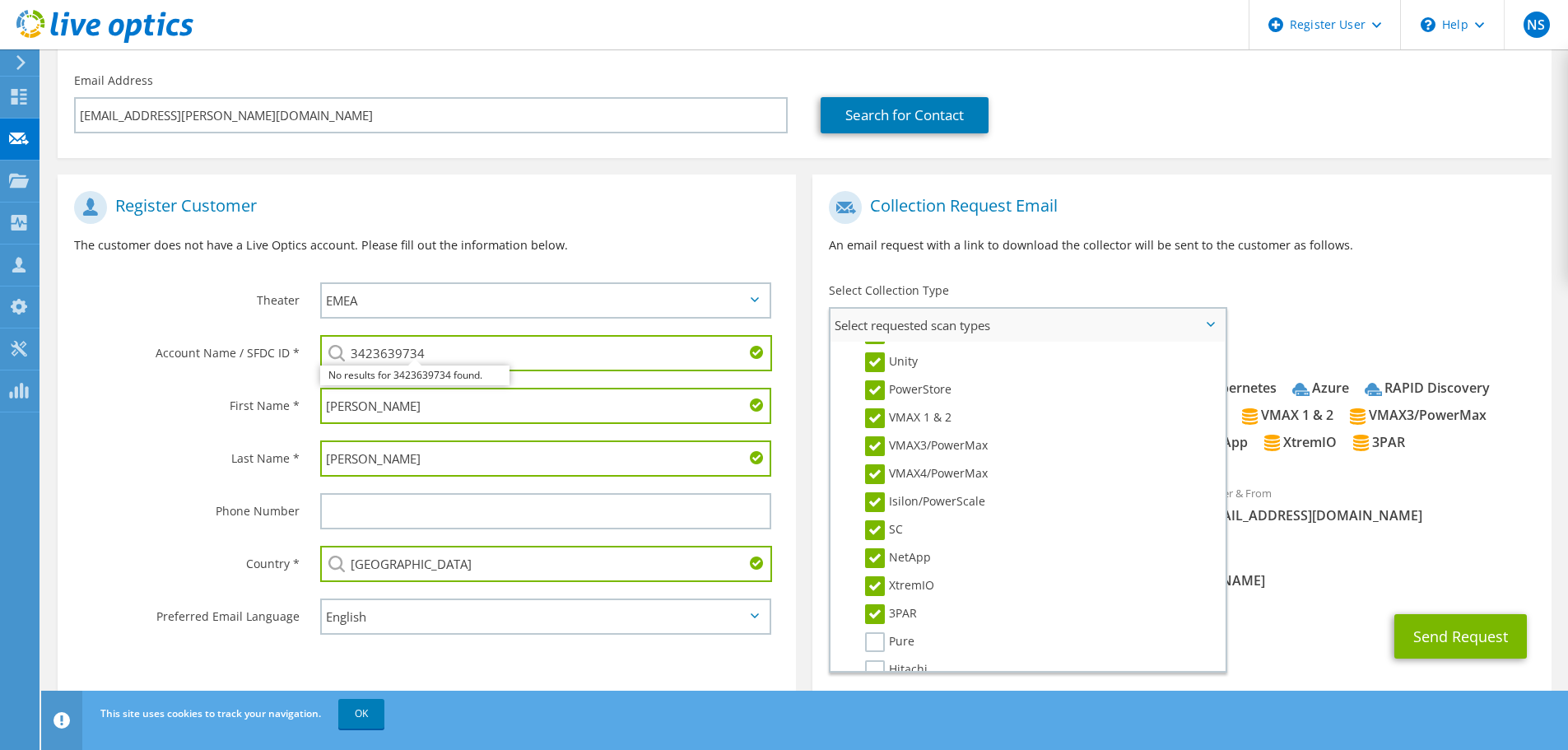
scroll to position [494, 0]
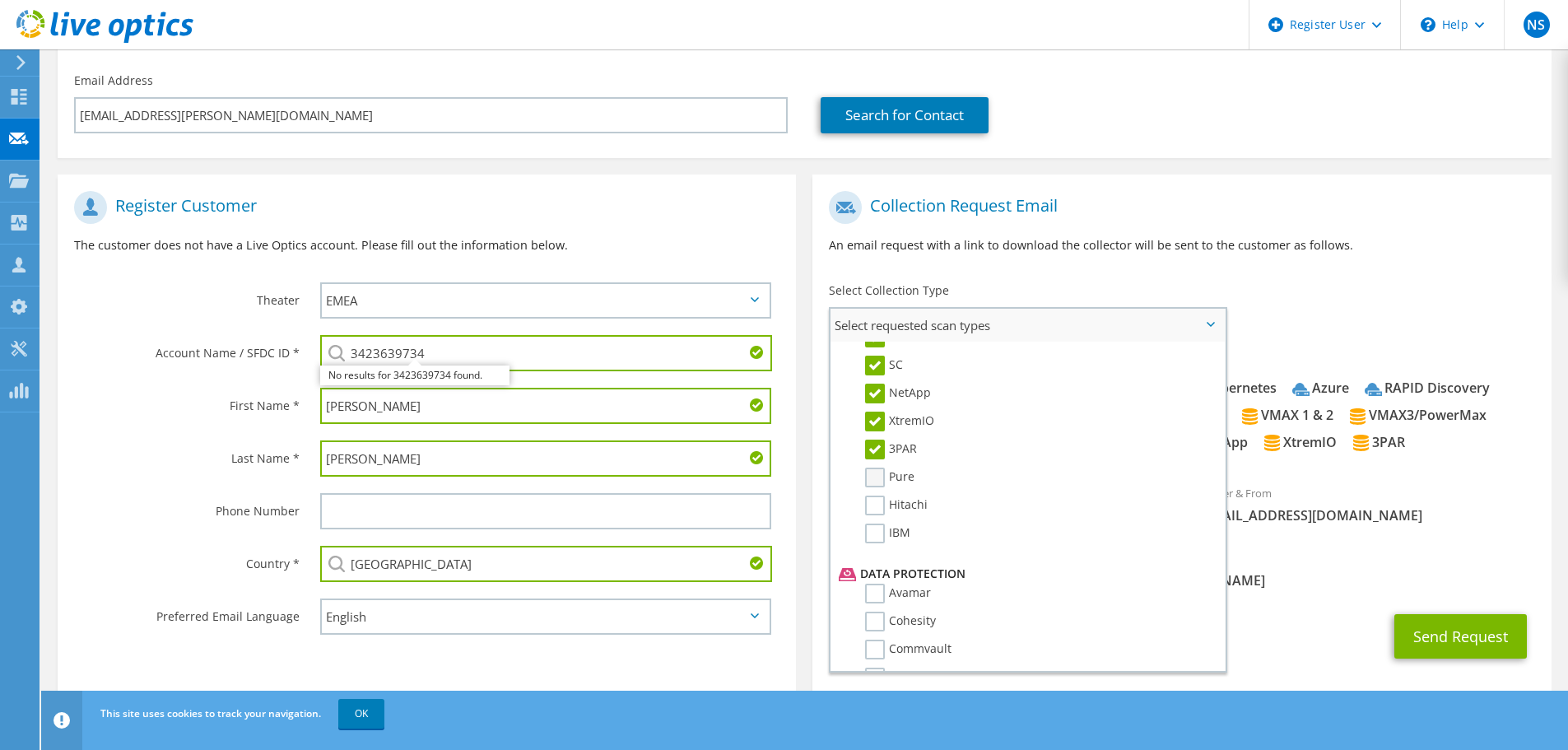
click at [881, 474] on label "Pure" at bounding box center [890, 478] width 50 height 20
click at [0, 0] on input "Pure" at bounding box center [0, 0] width 0 height 0
click at [877, 496] on label "Hitachi" at bounding box center [896, 506] width 63 height 20
click at [0, 0] on input "Hitachi" at bounding box center [0, 0] width 0 height 0
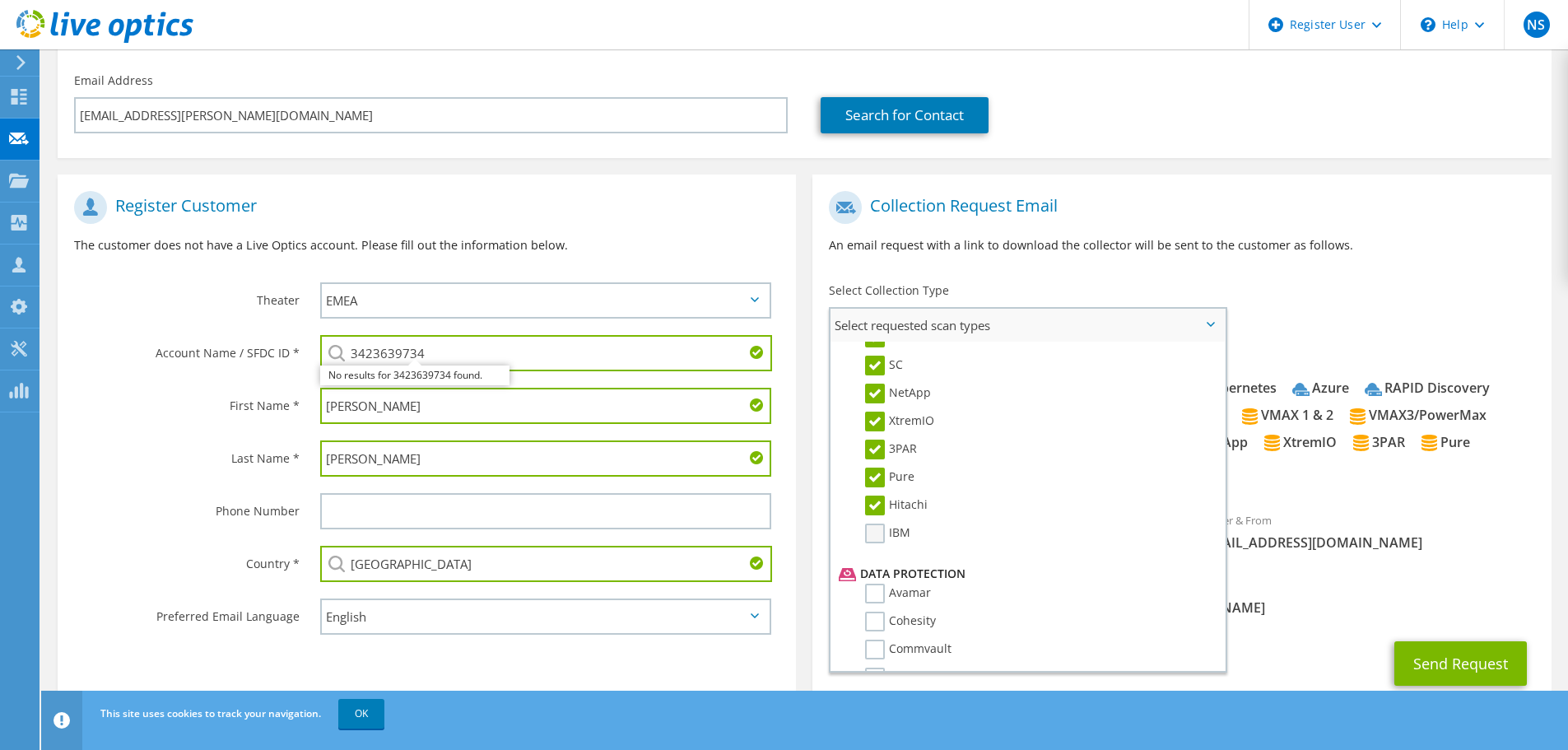
click at [875, 532] on label "IBM" at bounding box center [887, 534] width 45 height 20
click at [0, 0] on input "IBM" at bounding box center [0, 0] width 0 height 0
click at [872, 595] on label "Avamar" at bounding box center [898, 593] width 66 height 20
click at [0, 0] on input "Avamar" at bounding box center [0, 0] width 0 height 0
click at [877, 624] on label "Cohesity" at bounding box center [900, 621] width 71 height 20
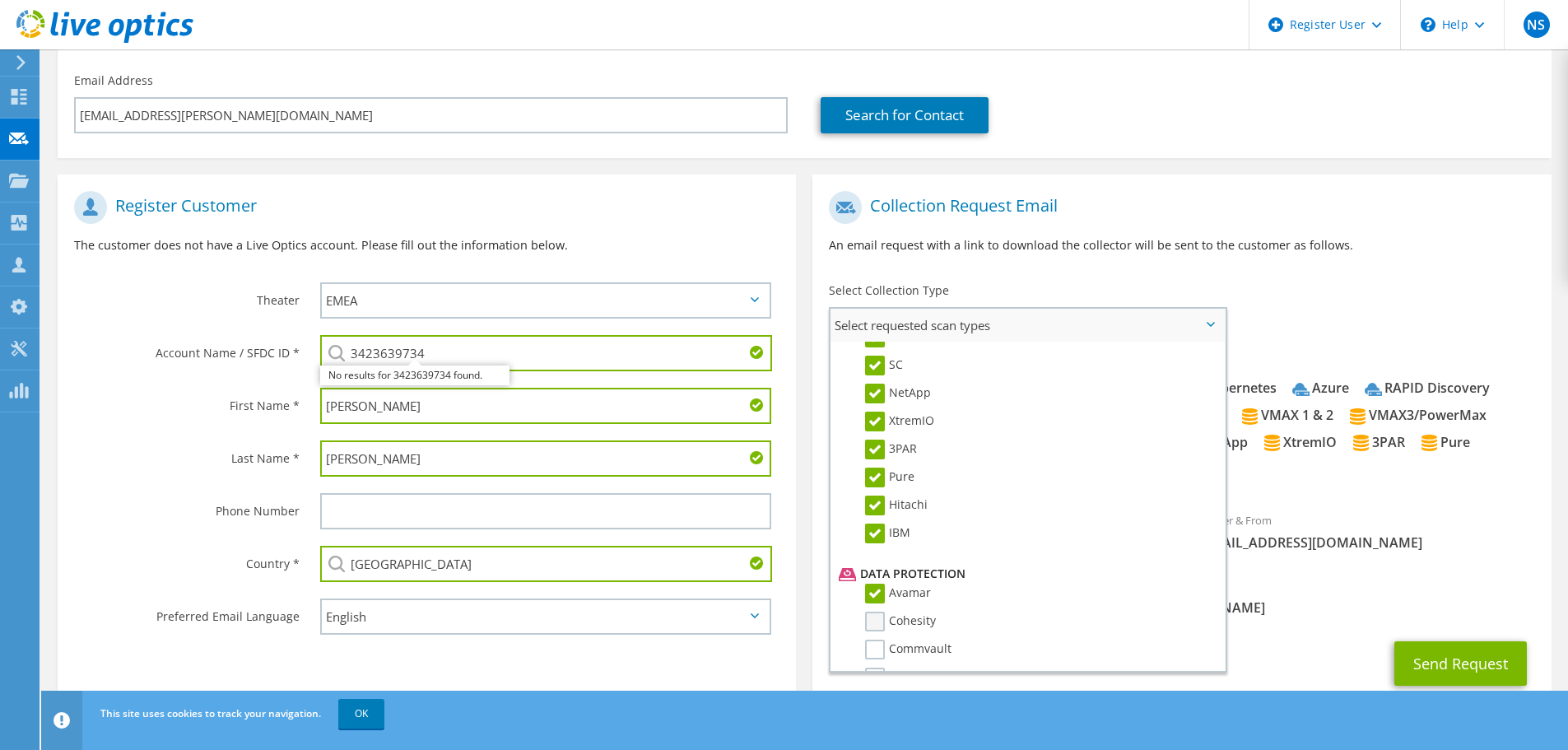
click at [0, 0] on input "Cohesity" at bounding box center [0, 0] width 0 height 0
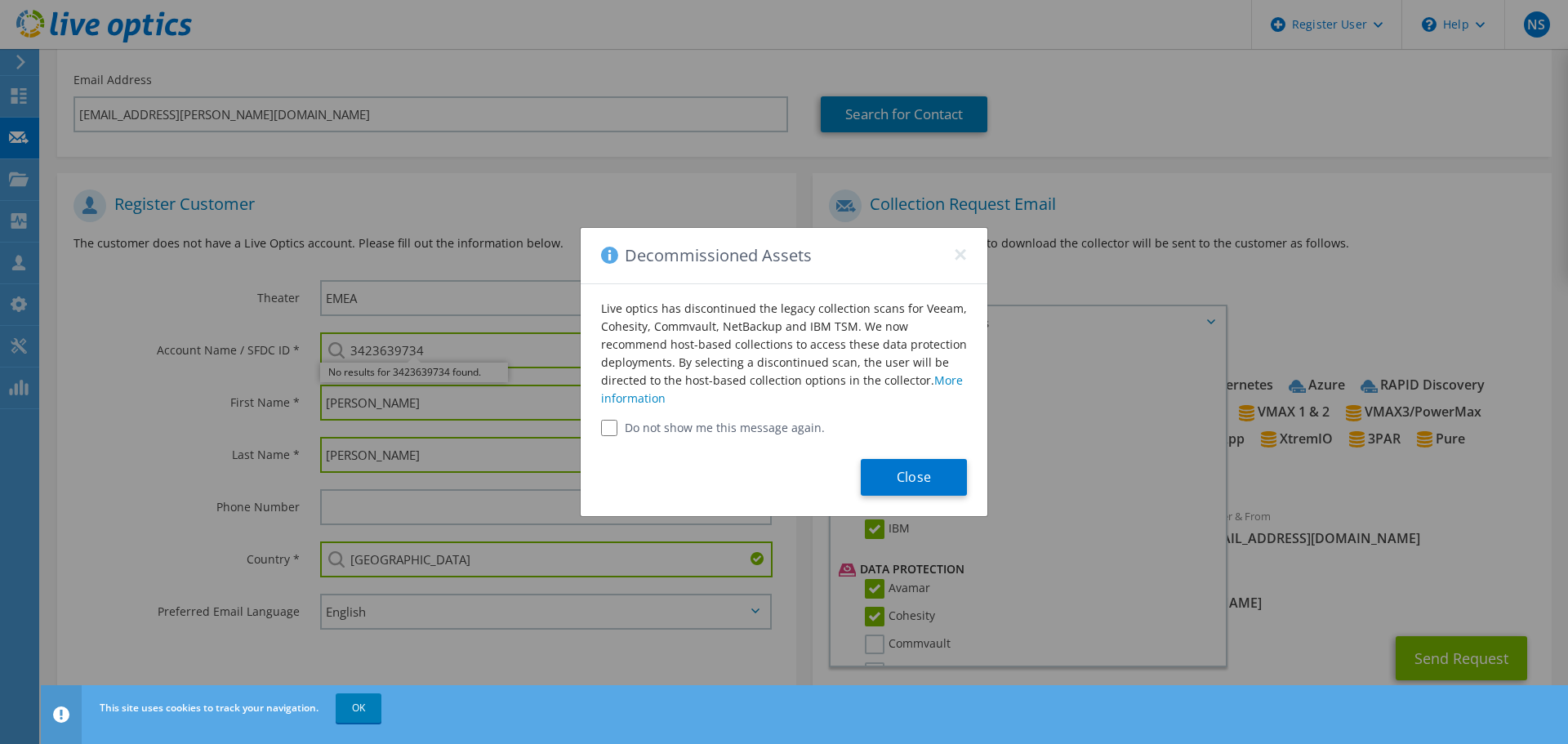
click at [606, 422] on input "Do not show me this message again." at bounding box center [609, 427] width 17 height 17
checkbox input "true"
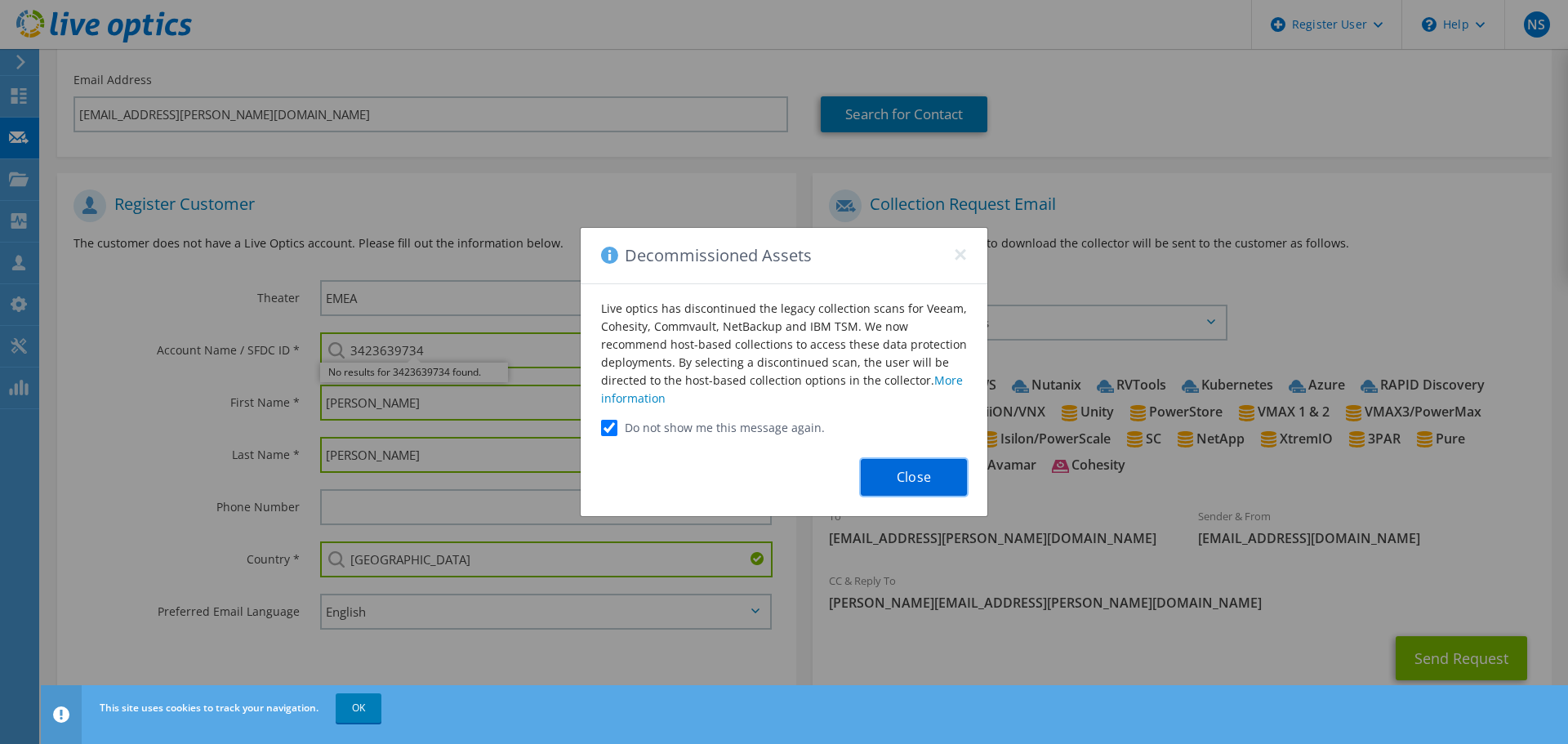
click at [932, 477] on button "Close" at bounding box center [914, 477] width 106 height 37
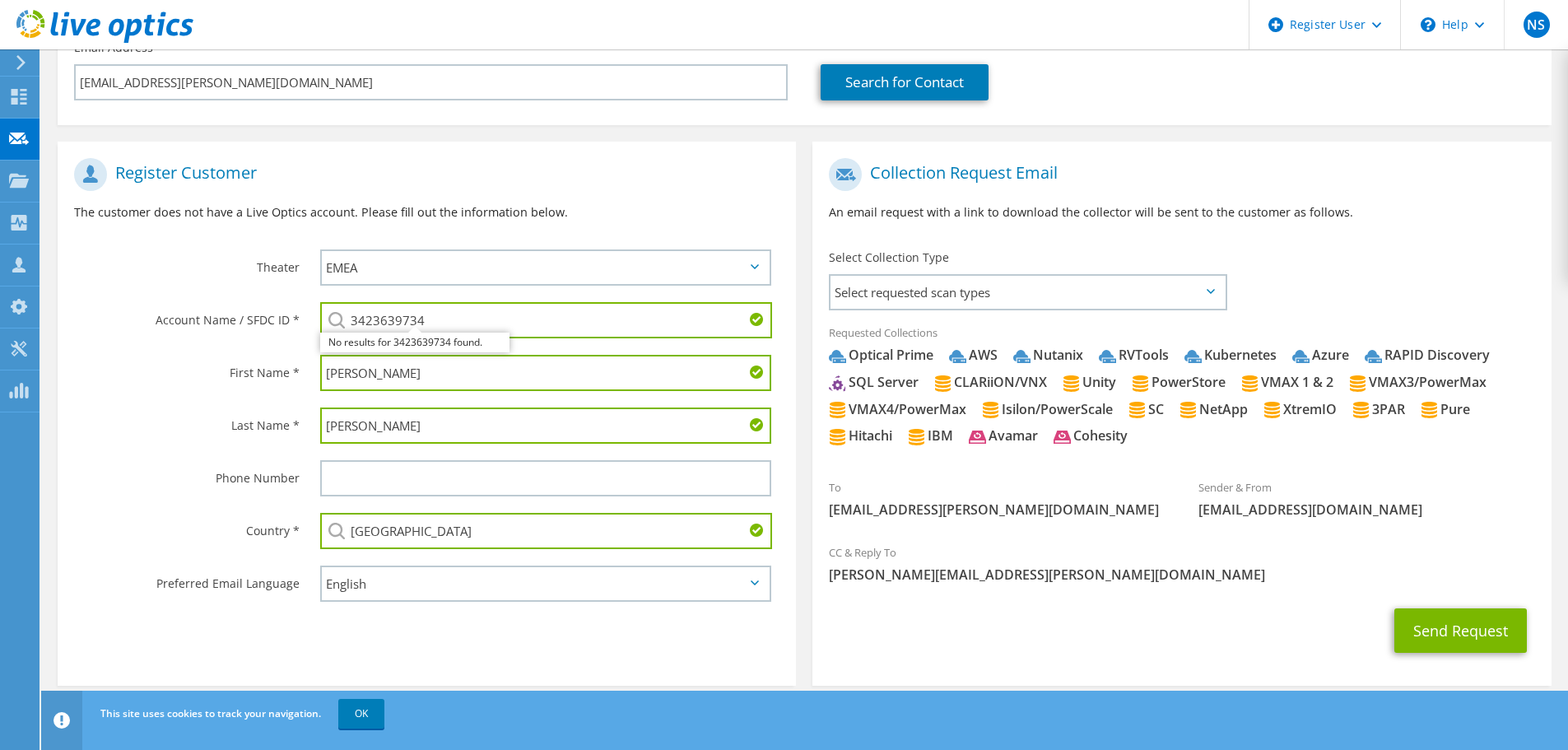
scroll to position [236, 0]
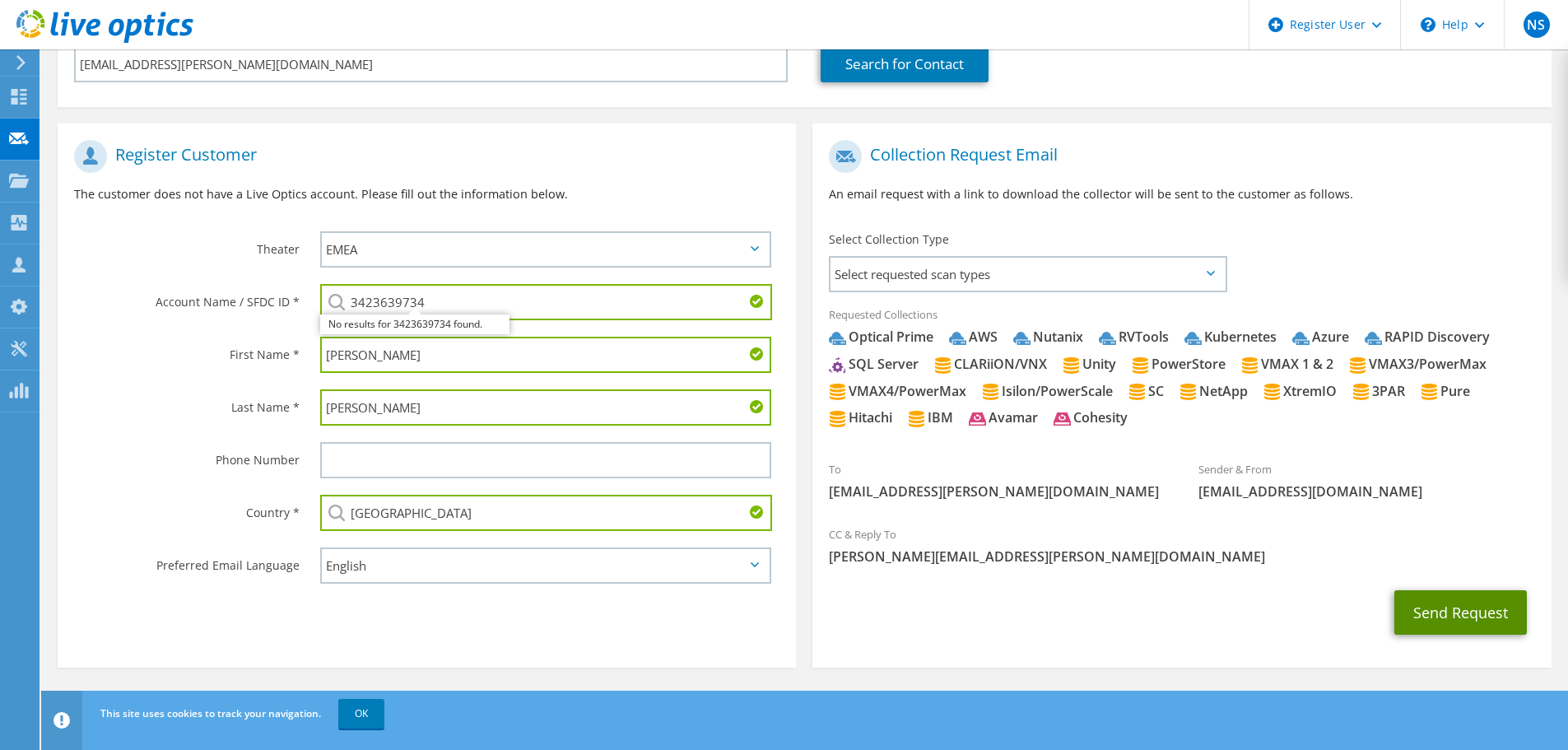
click at [1492, 613] on button "Send Request" at bounding box center [1460, 612] width 133 height 45
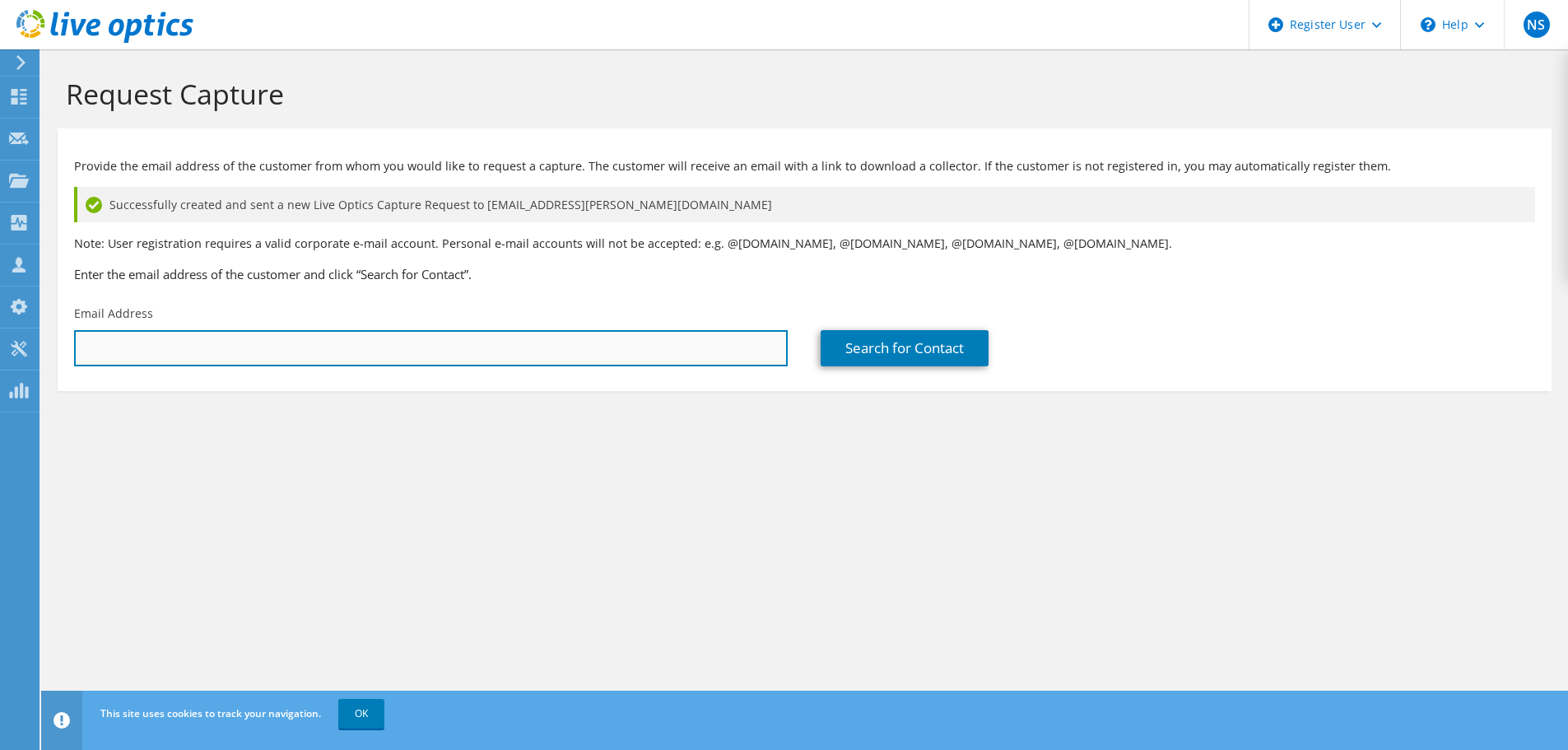
click at [182, 343] on input "text" at bounding box center [430, 348] width 713 height 36
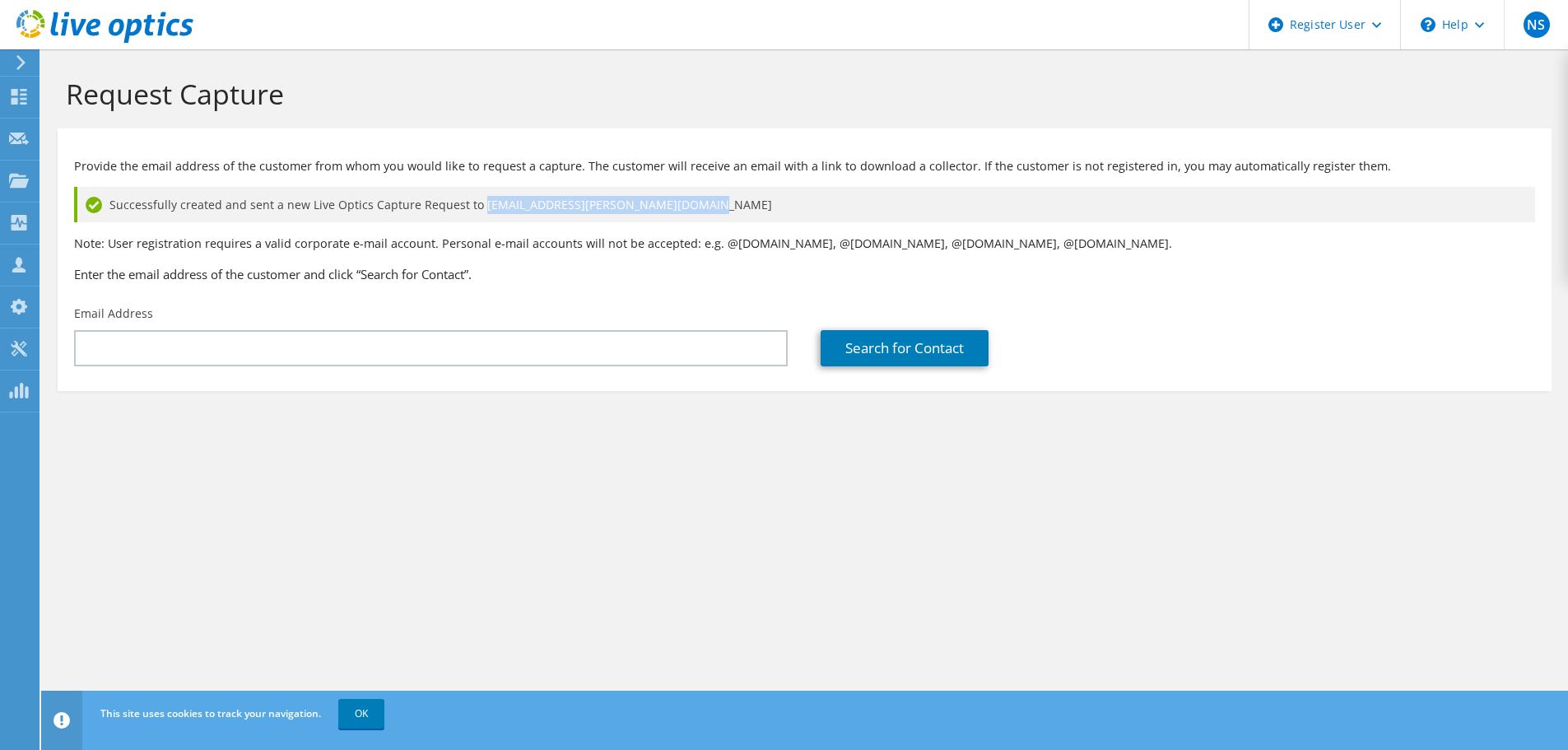
drag, startPoint x: 682, startPoint y: 199, endPoint x: 476, endPoint y: 209, distance: 206.2
click at [476, 209] on div "Successfully created and sent a new Live Optics Capture Request to [EMAIL_ADDRE…" at bounding box center [804, 203] width 1460 height 35
copy span "[EMAIL_ADDRESS][PERSON_NAME][DOMAIN_NAME]"
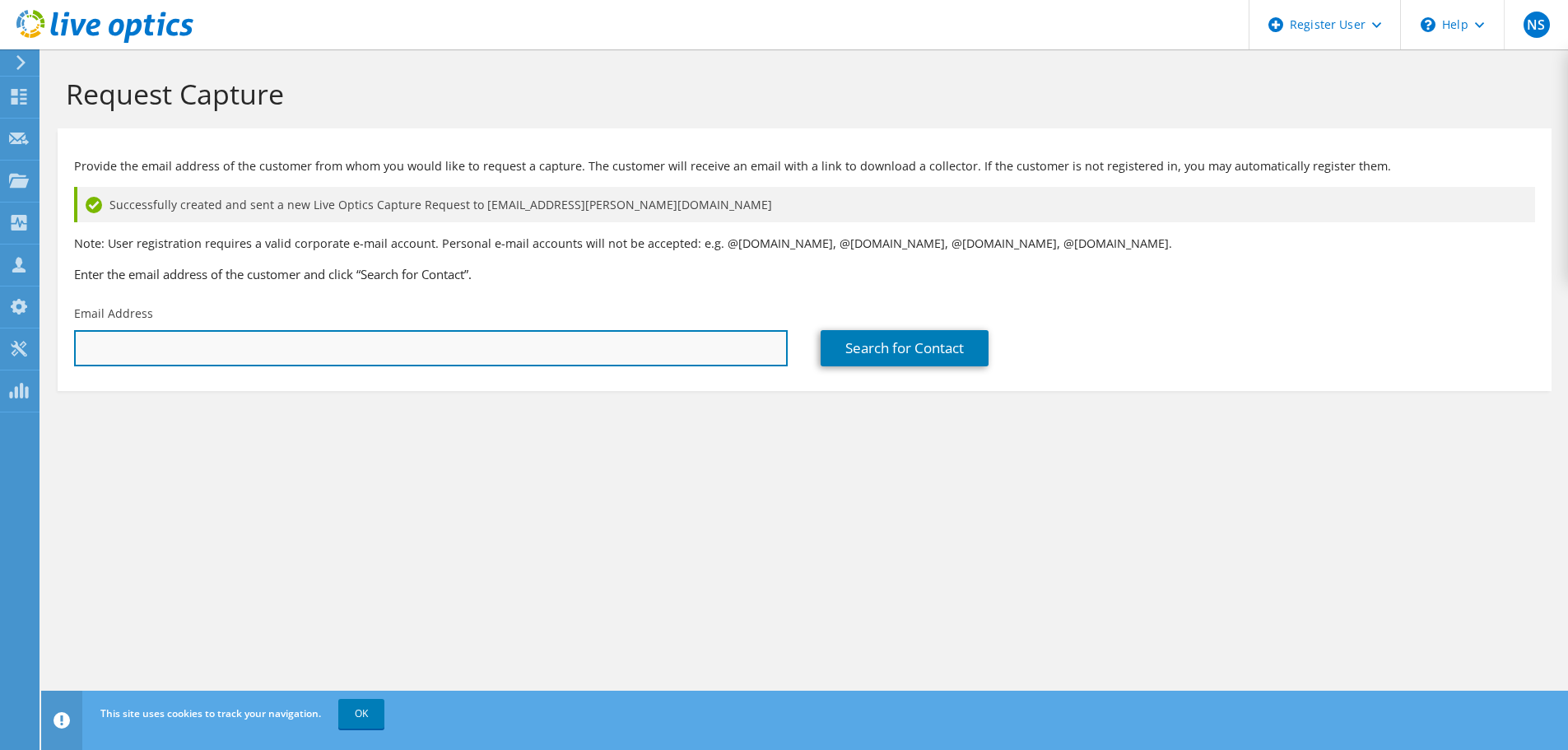
click at [352, 343] on input "text" at bounding box center [430, 348] width 713 height 36
paste input "[EMAIL_ADDRESS][PERSON_NAME][DOMAIN_NAME]"
type input "[EMAIL_ADDRESS][PERSON_NAME][DOMAIN_NAME]"
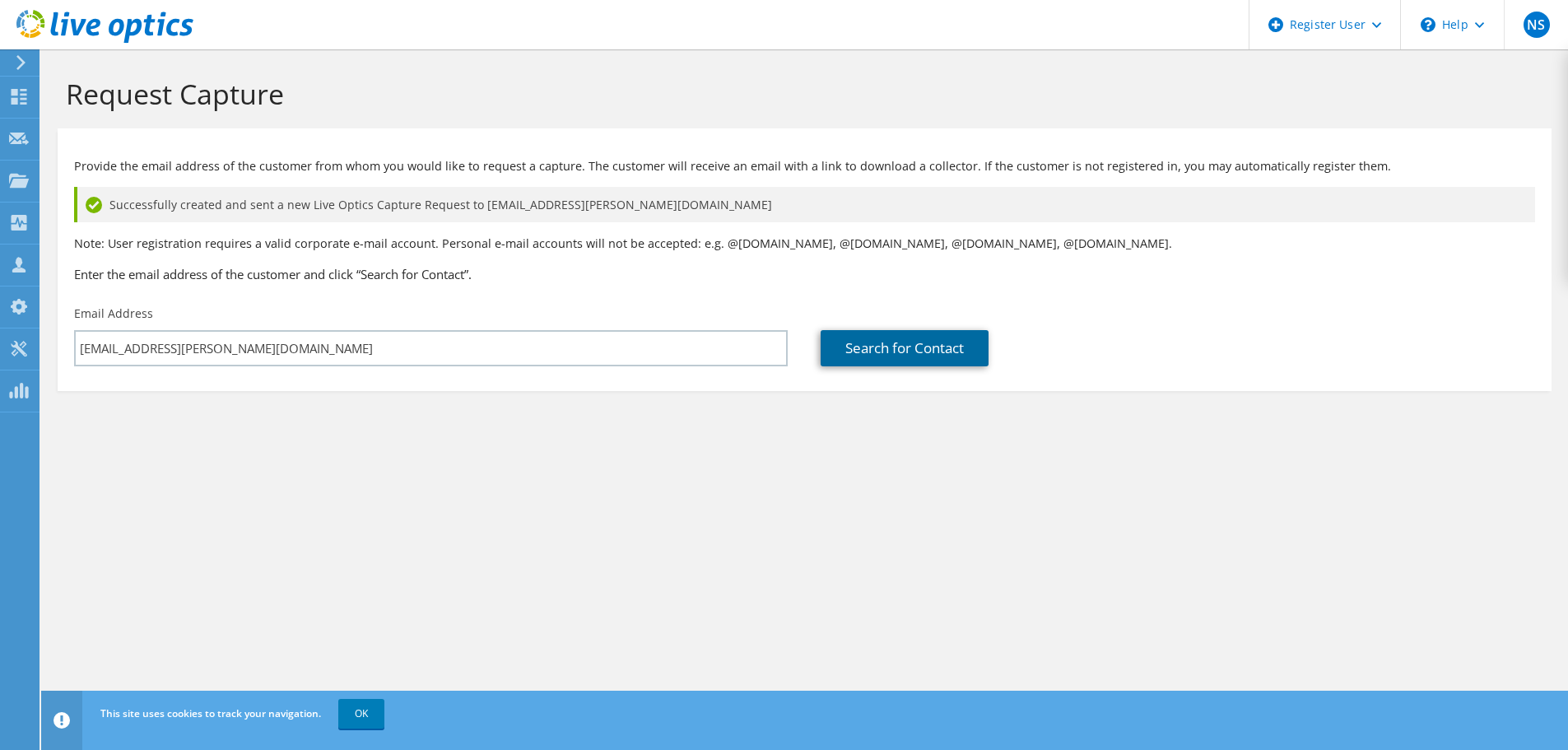
click at [906, 349] on link "Search for Contact" at bounding box center [905, 348] width 168 height 36
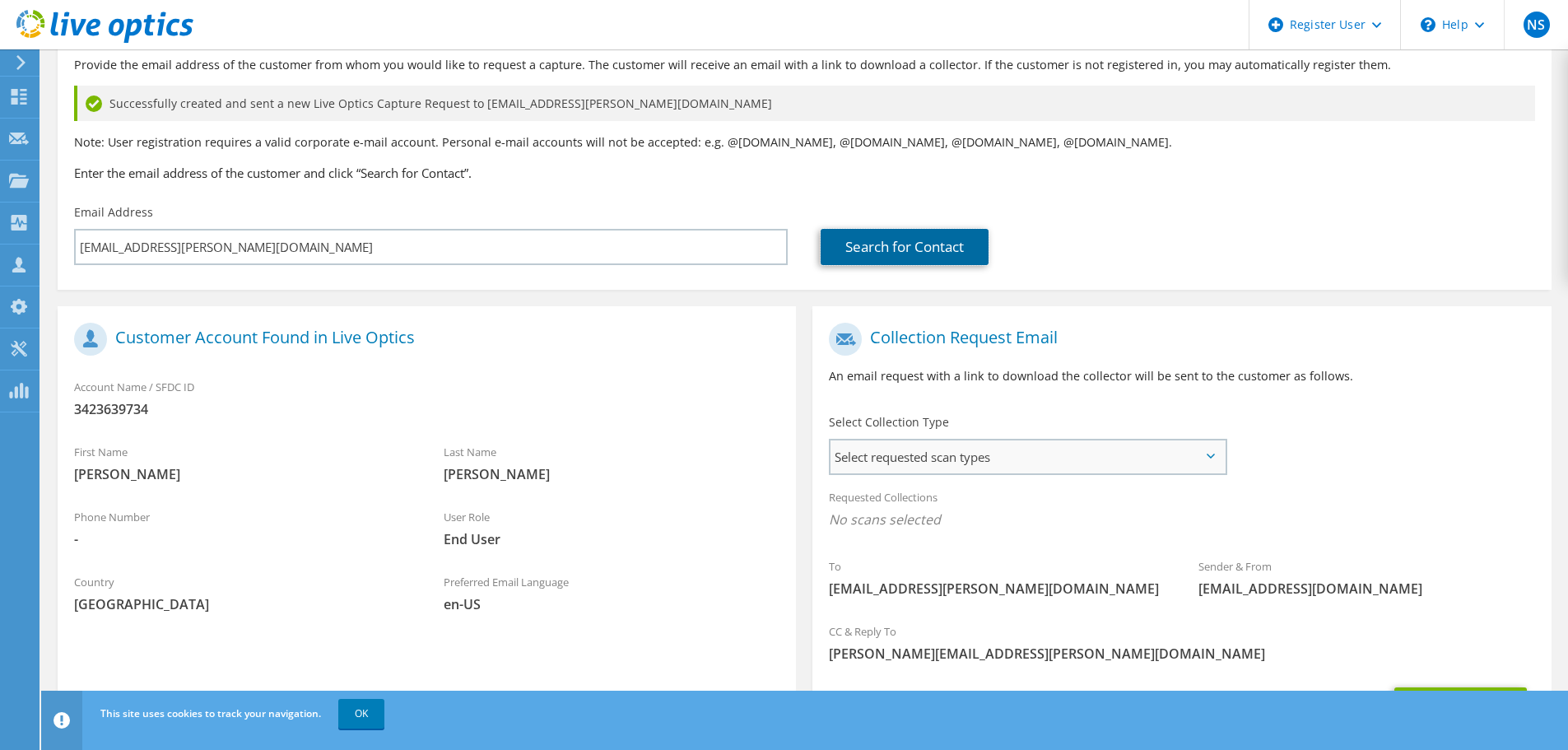
scroll to position [198, 0]
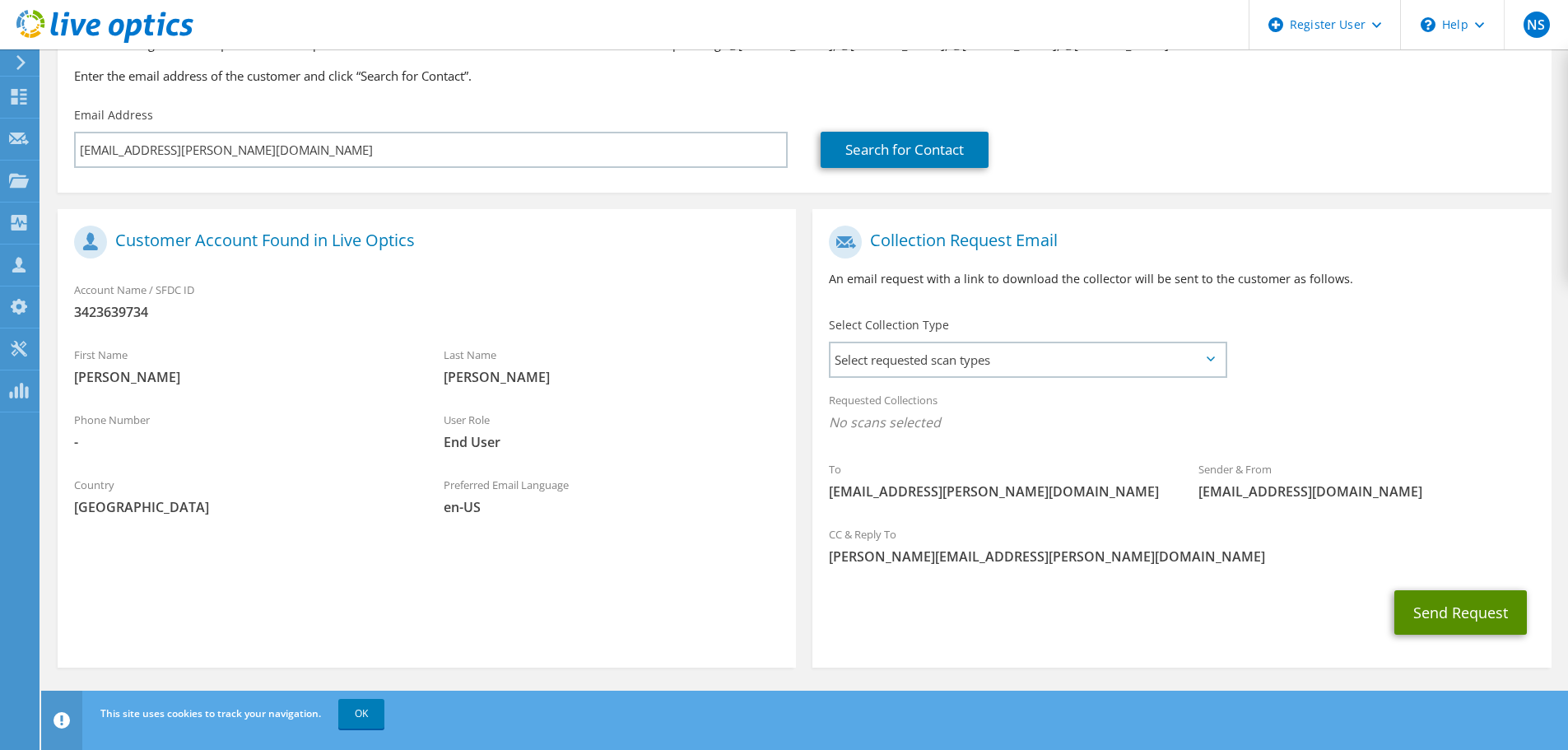
click at [1480, 613] on button "Send Request" at bounding box center [1460, 612] width 133 height 45
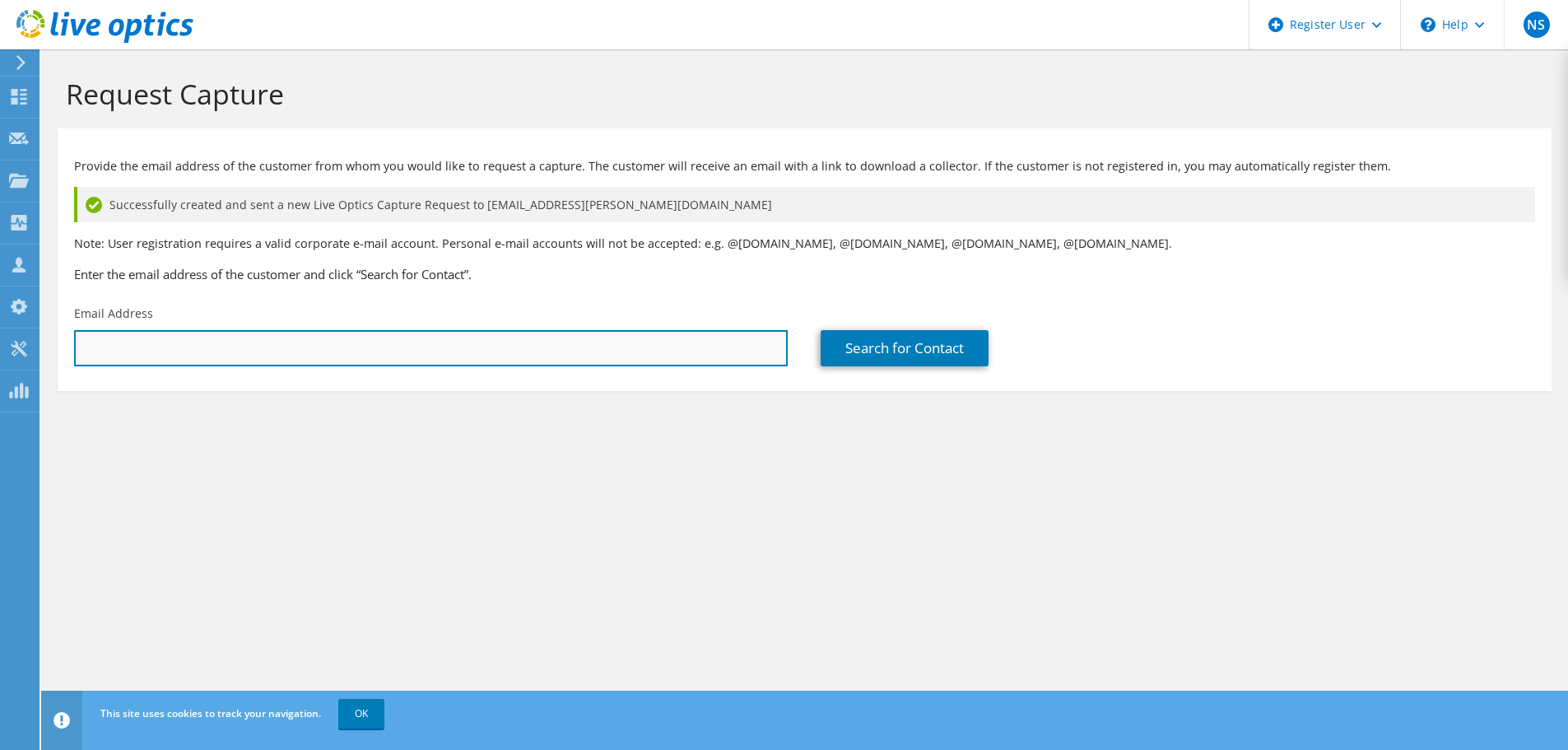
click at [535, 351] on input "text" at bounding box center [430, 348] width 713 height 36
paste input "andy.mackay@shacktech.co.uk"
type input "andy.mackay@shacktech.co.uk"
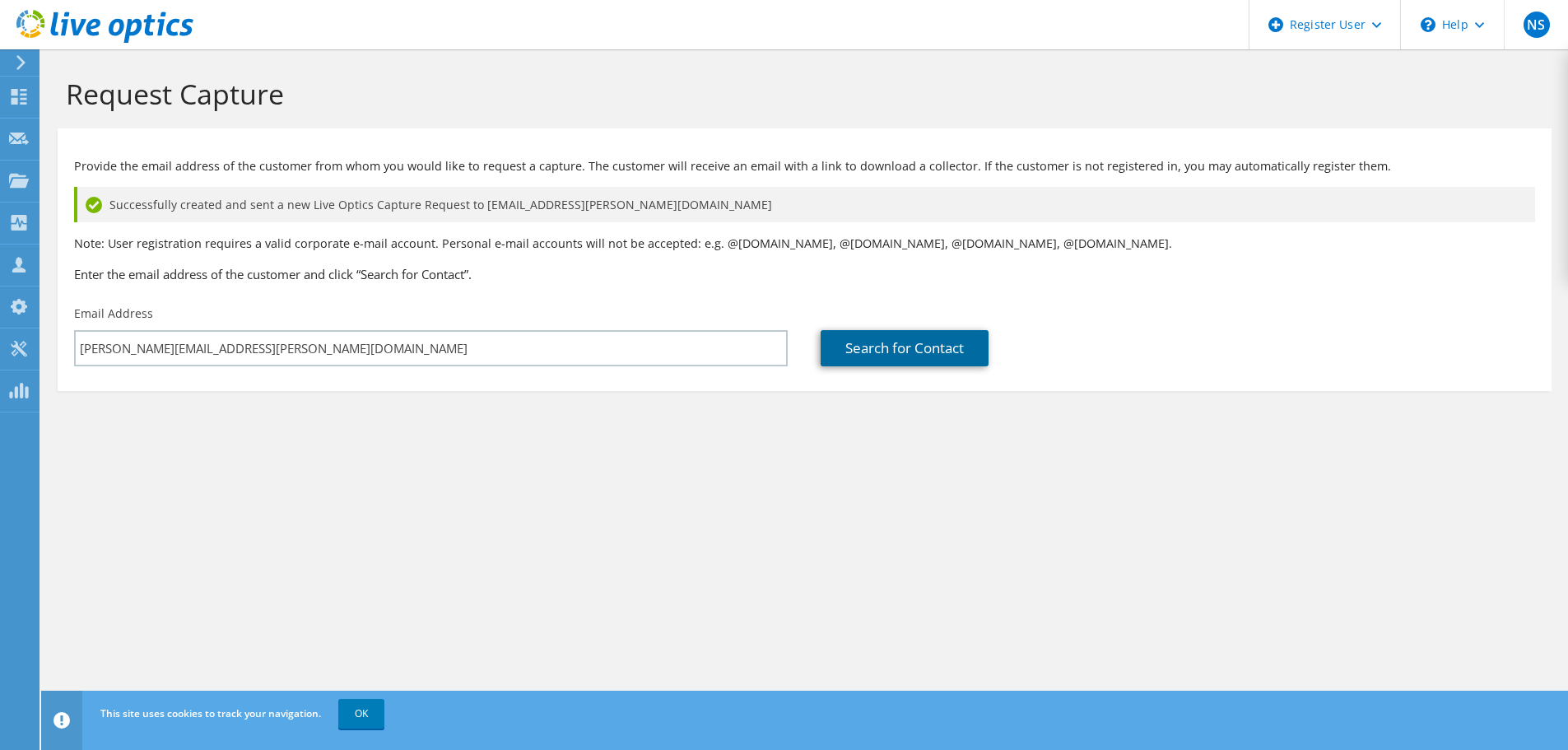
click at [900, 362] on link "Search for Contact" at bounding box center [905, 348] width 168 height 36
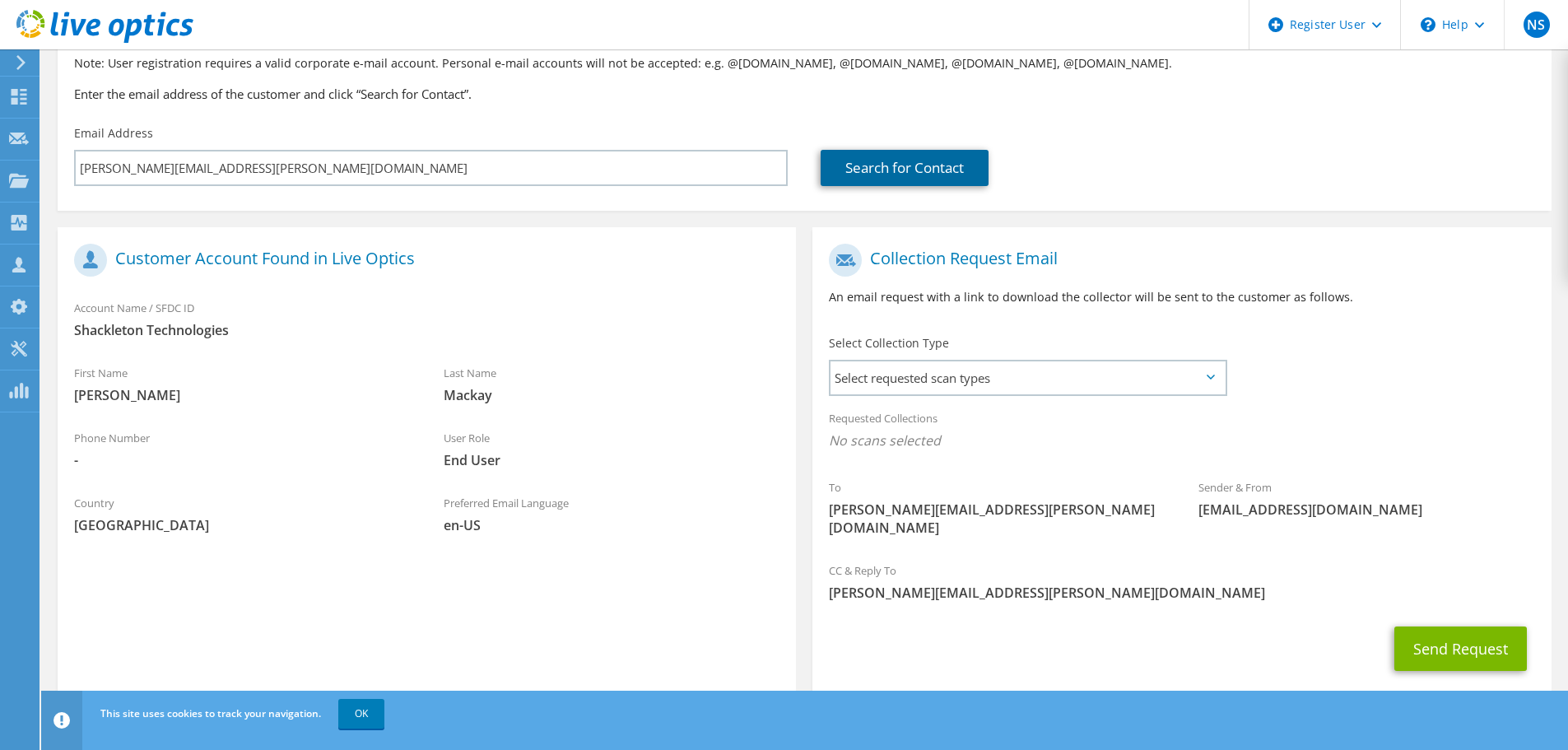
scroll to position [198, 0]
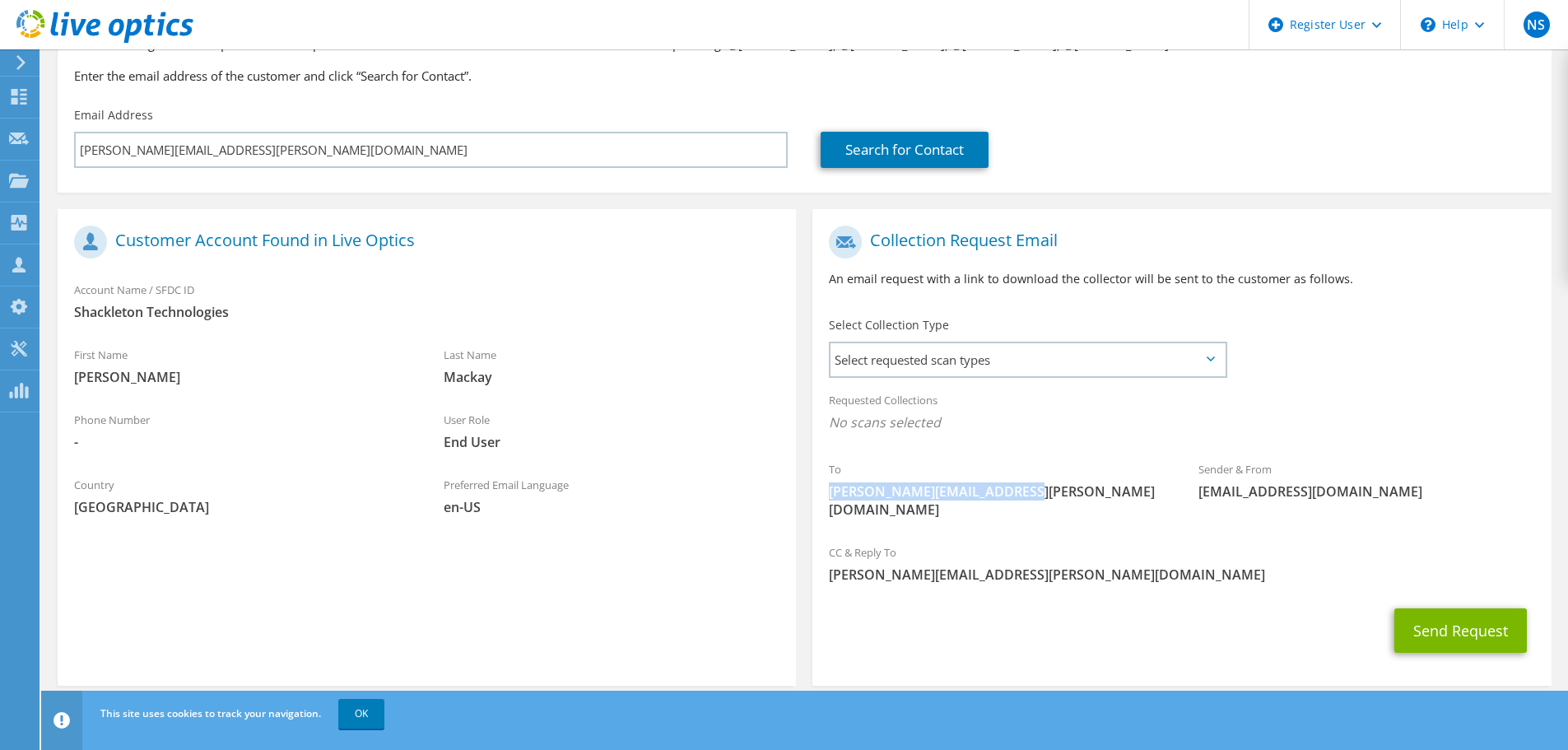
drag, startPoint x: 1028, startPoint y: 492, endPoint x: 822, endPoint y: 501, distance: 206.2
click at [822, 501] on div "To andy.mackay@shacktech.co.uk" at bounding box center [996, 489] width 369 height 75
copy span "andy.mackay@shacktech.co.uk"
